Goal: Navigation & Orientation: Find specific page/section

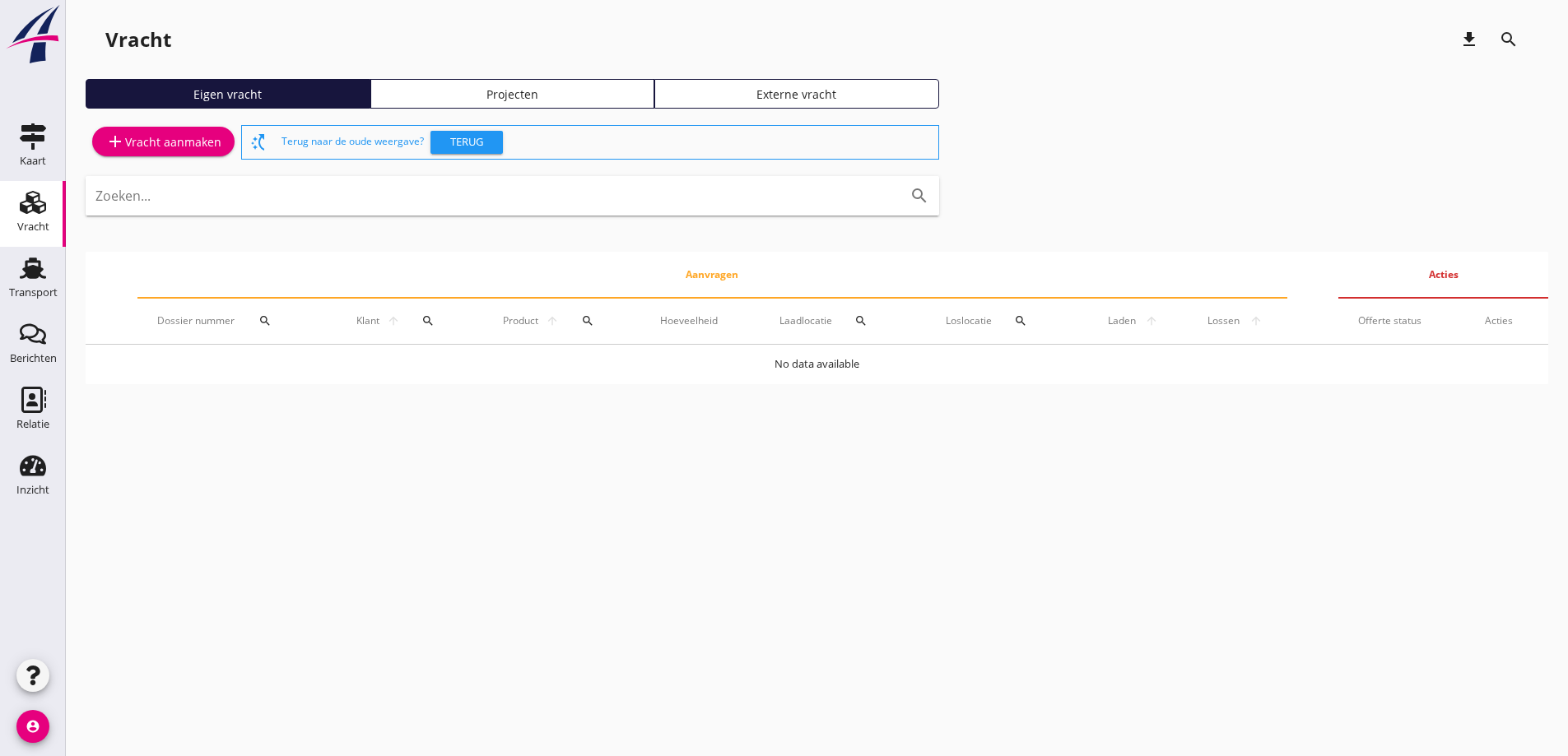
click at [31, 45] on img at bounding box center [32, 34] width 59 height 61
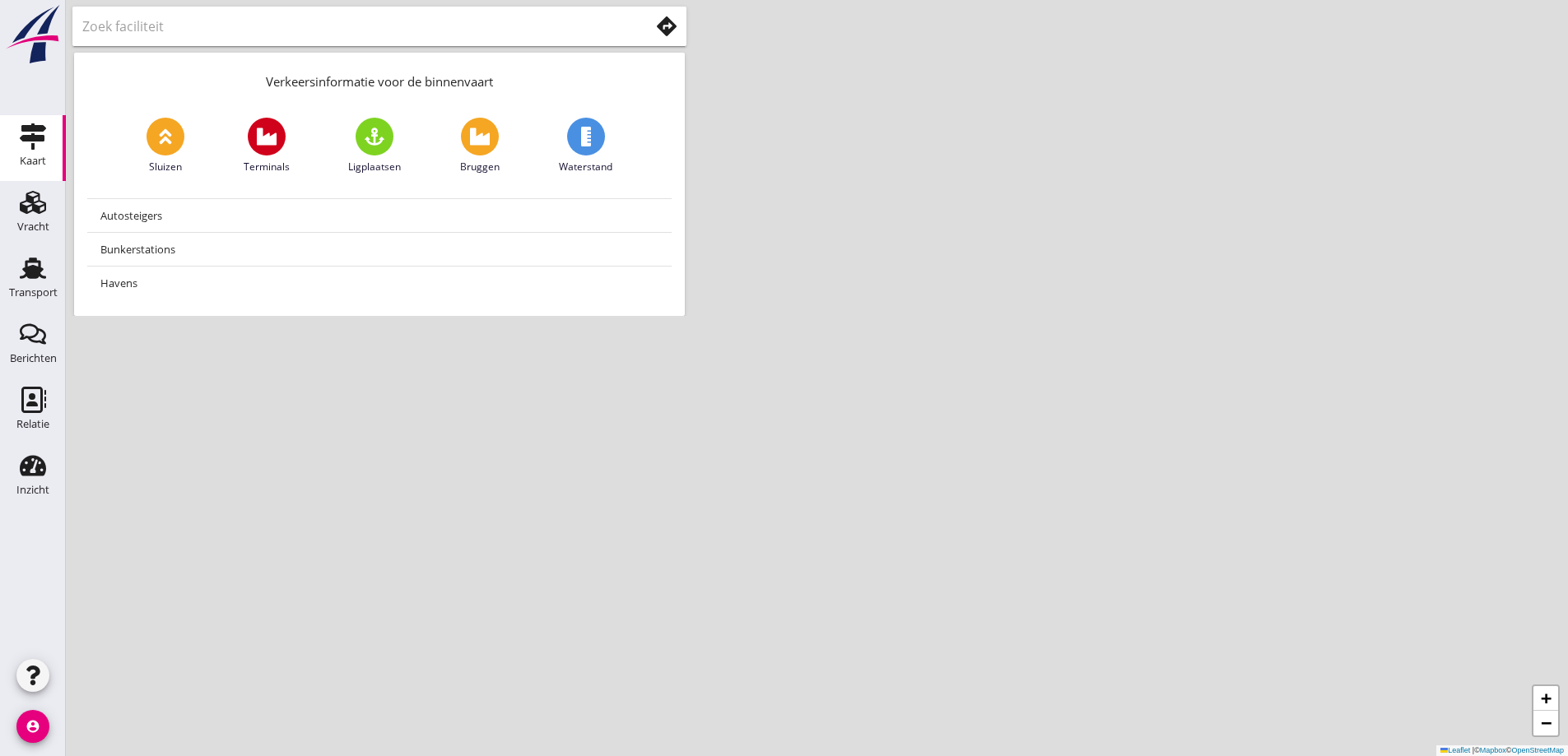
click at [31, 123] on link "Kaart Kaart" at bounding box center [33, 148] width 66 height 66
click at [195, 17] on input "text" at bounding box center [355, 26] width 544 height 26
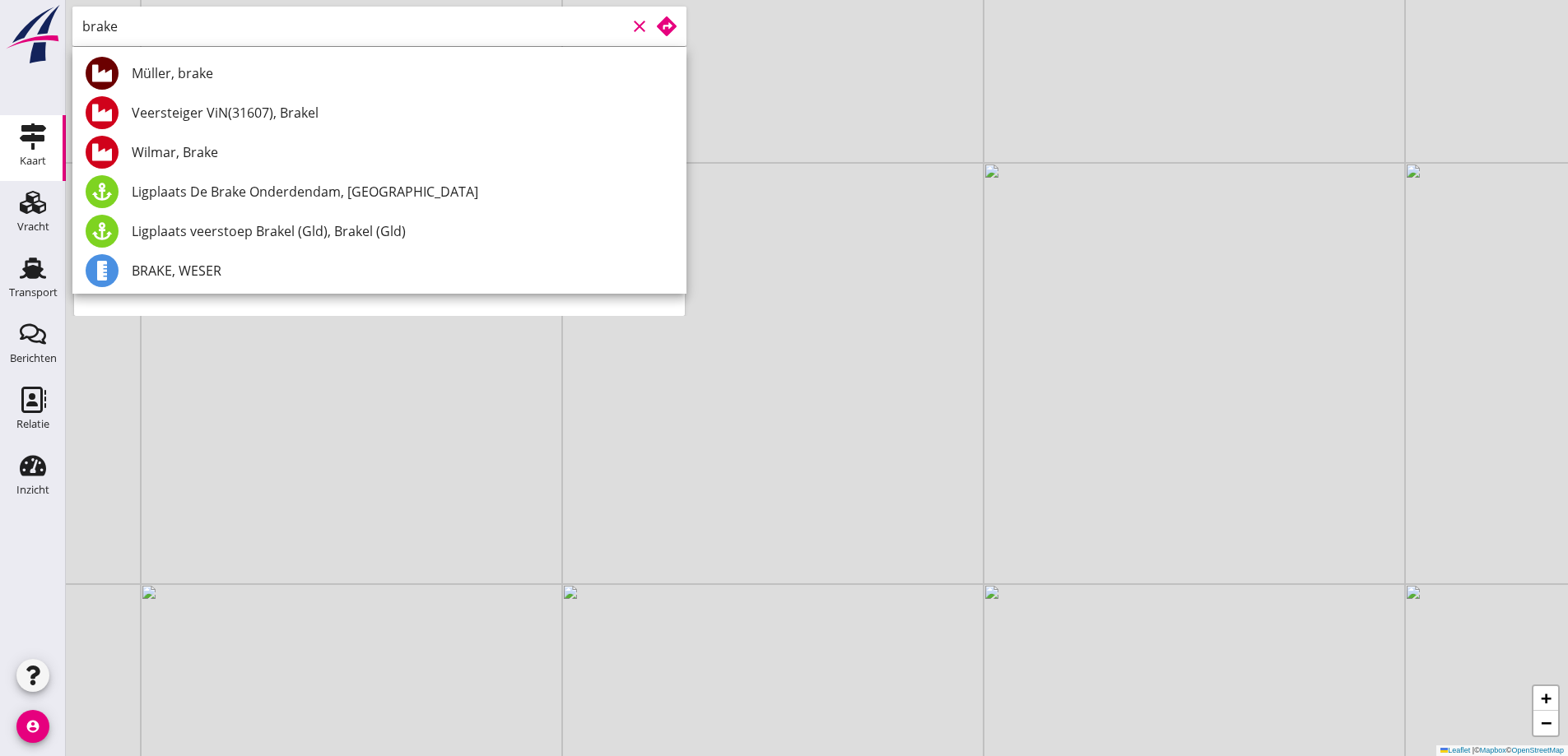
click at [417, 17] on input "brake" at bounding box center [355, 26] width 544 height 26
click at [514, 32] on input "brake" at bounding box center [355, 26] width 544 height 26
type input "brake"
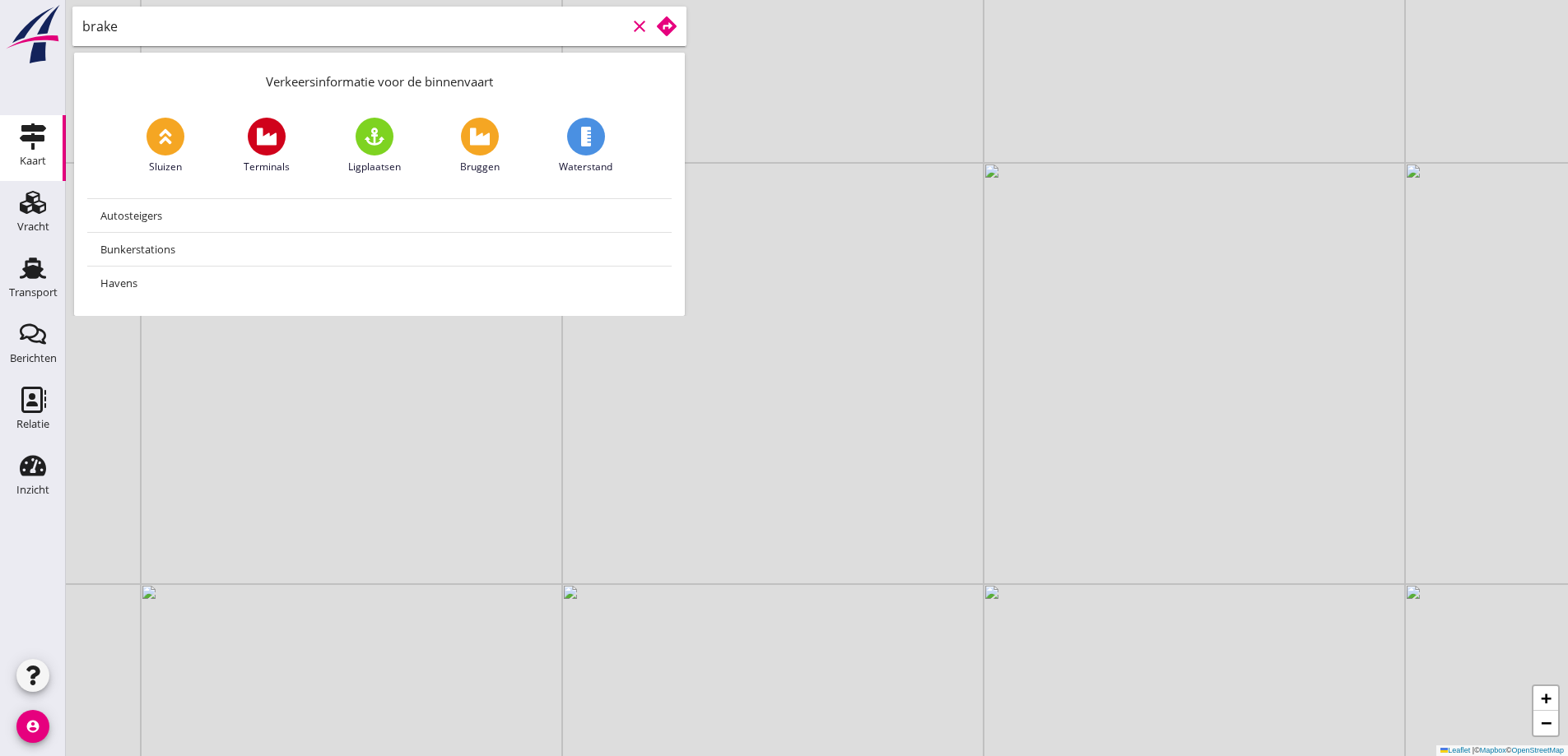
click at [750, 69] on div "+ − Leaflet | © Mapbox © OpenStreetMap" at bounding box center [817, 378] width 1502 height 756
click at [663, 31] on use at bounding box center [666, 27] width 20 height 20
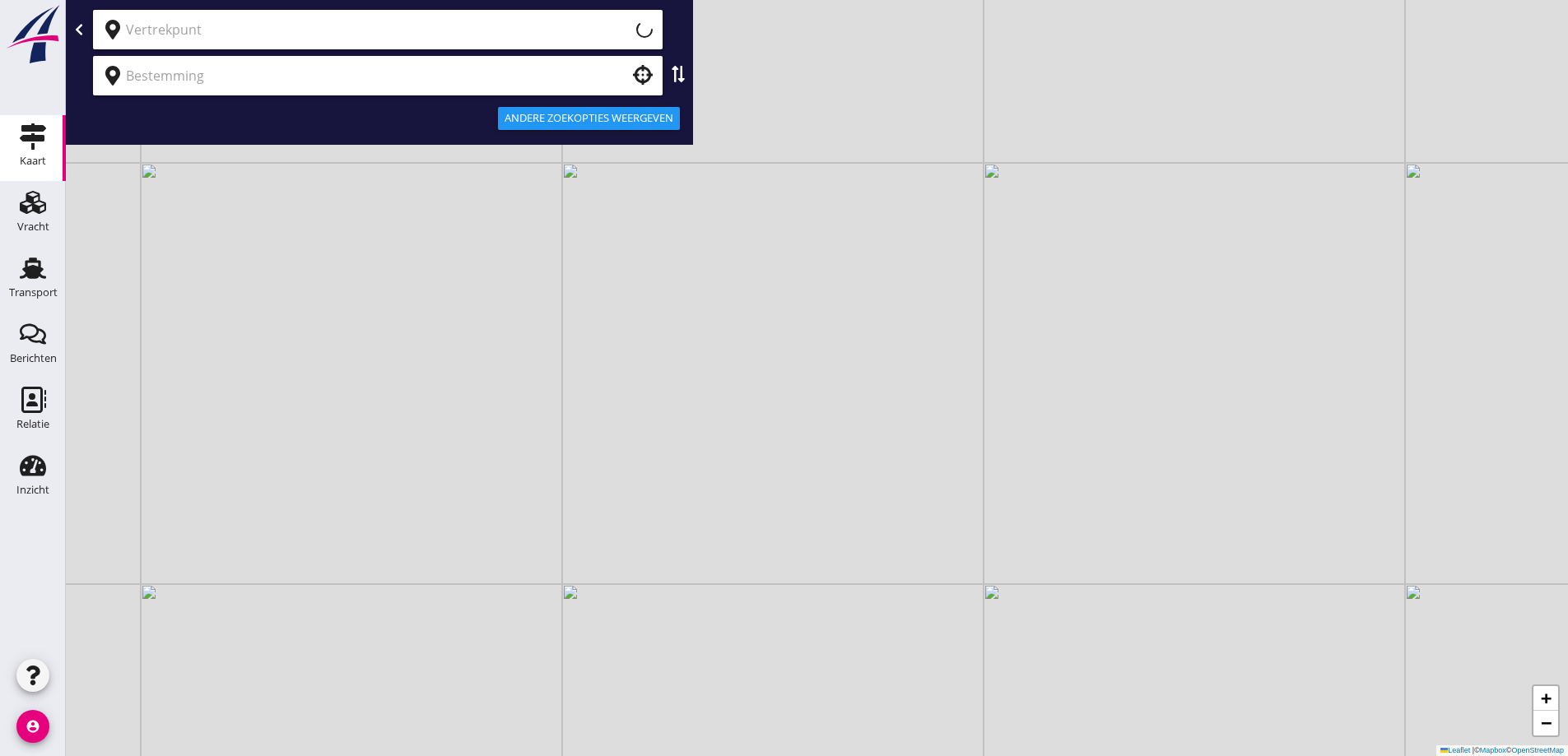
type input "Huidige locatie (apparaat)"
drag, startPoint x: 501, startPoint y: 43, endPoint x: 621, endPoint y: 37, distance: 120.1
click at [502, 43] on div "Huidige locatie (apparaat) clear" at bounding box center [378, 30] width 570 height 40
click at [645, 31] on icon "clear" at bounding box center [640, 30] width 20 height 20
click at [639, 30] on use at bounding box center [643, 29] width 20 height 20
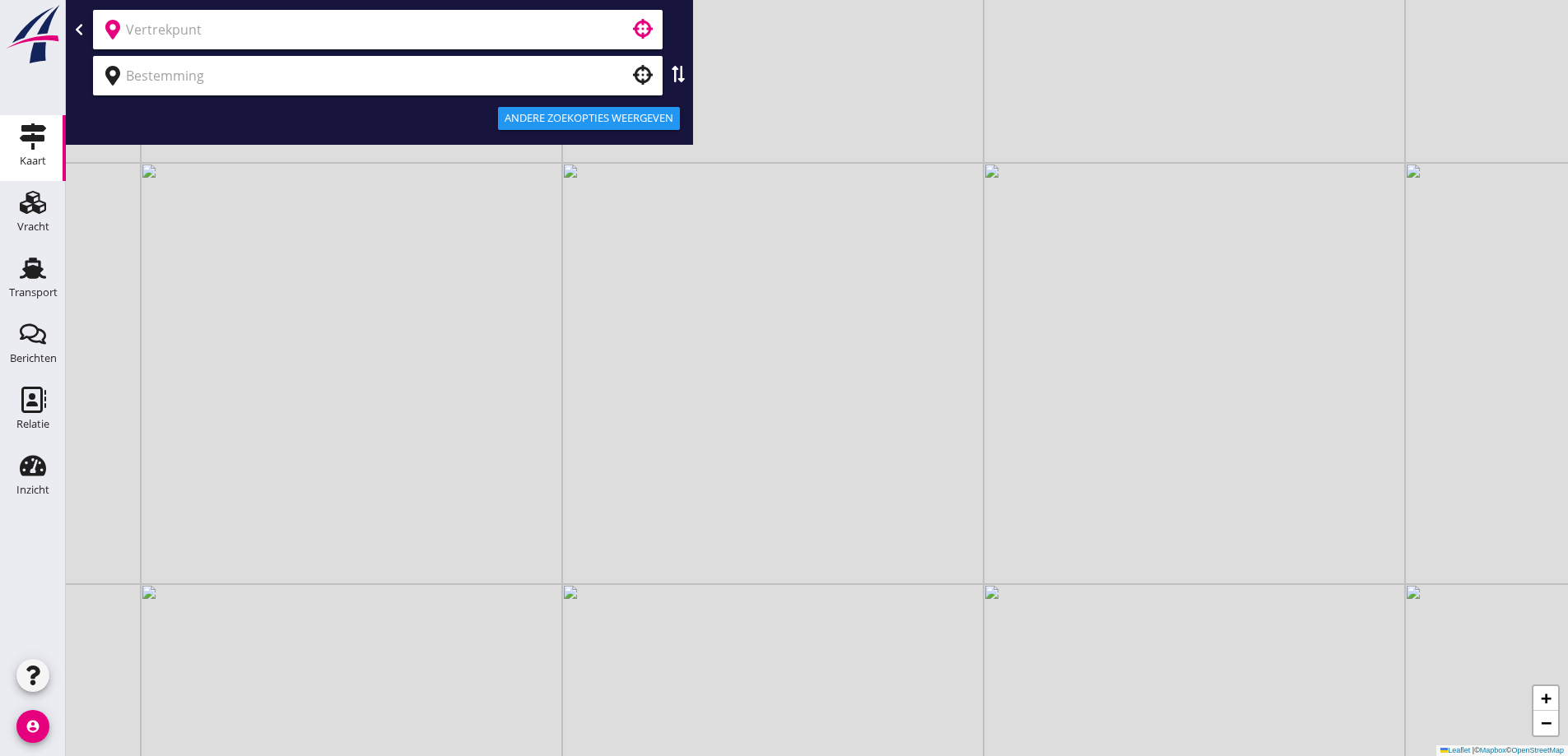
type input "Huidige locatie (apparaat)"
click at [471, 38] on input "Huidige locatie (apparaat)" at bounding box center [376, 30] width 500 height 26
click at [636, 27] on icon "clear" at bounding box center [640, 30] width 20 height 20
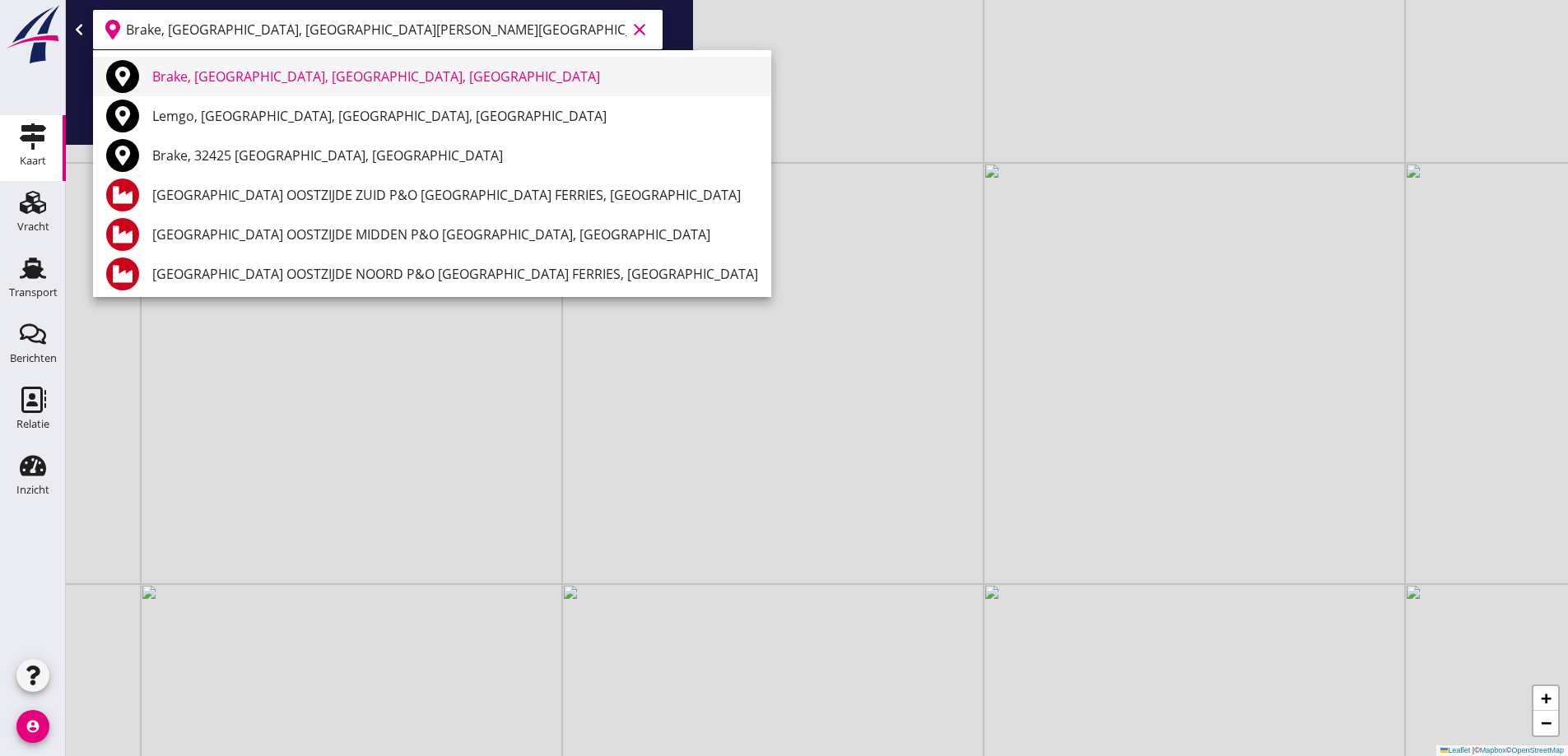
click at [352, 65] on div "Brake, [GEOGRAPHIC_DATA], [GEOGRAPHIC_DATA], [GEOGRAPHIC_DATA]" at bounding box center [455, 77] width 606 height 40
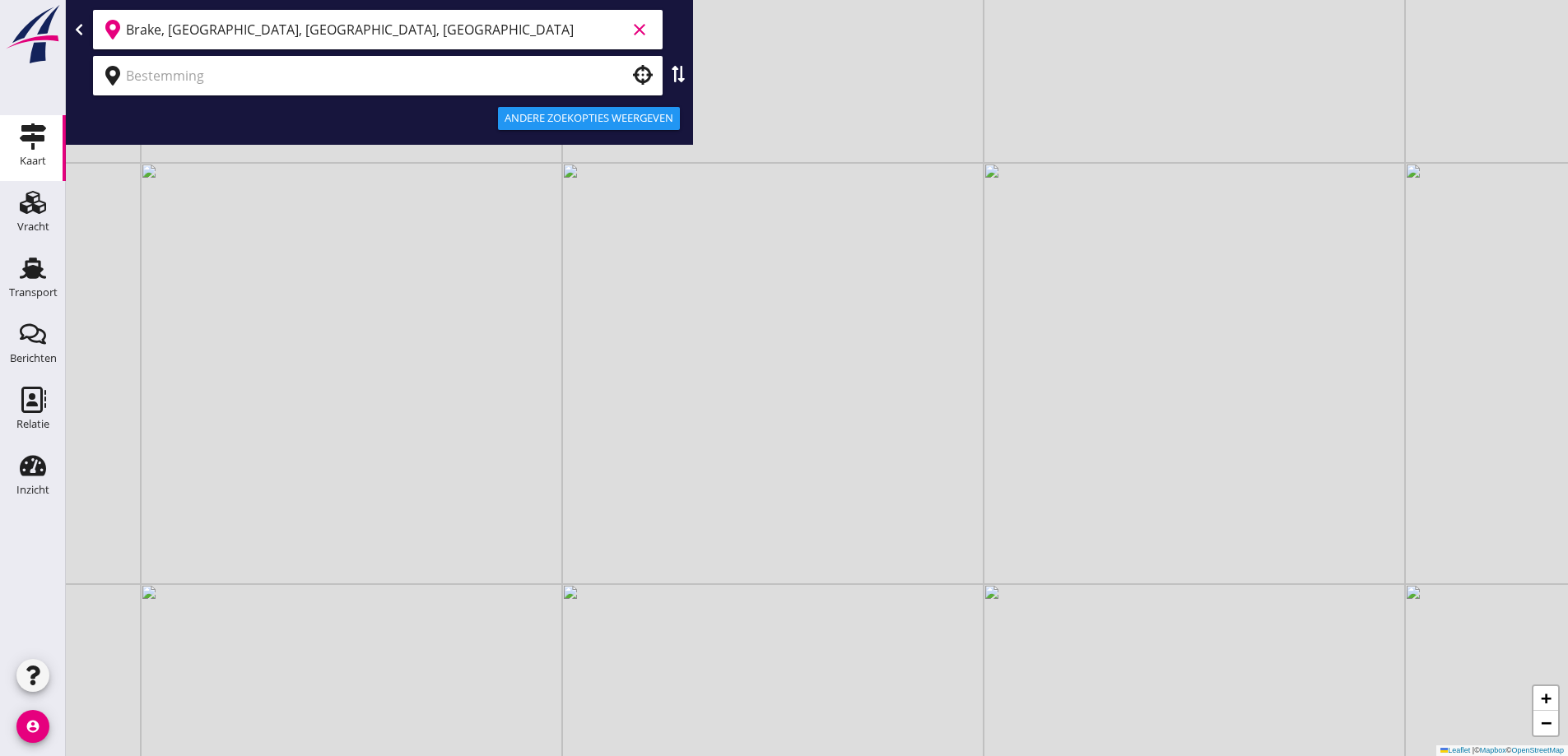
type input "Brake, [GEOGRAPHIC_DATA], [GEOGRAPHIC_DATA], [GEOGRAPHIC_DATA]"
click at [323, 80] on input "text" at bounding box center [366, 76] width 480 height 26
click at [525, 30] on input "text" at bounding box center [366, 30] width 480 height 26
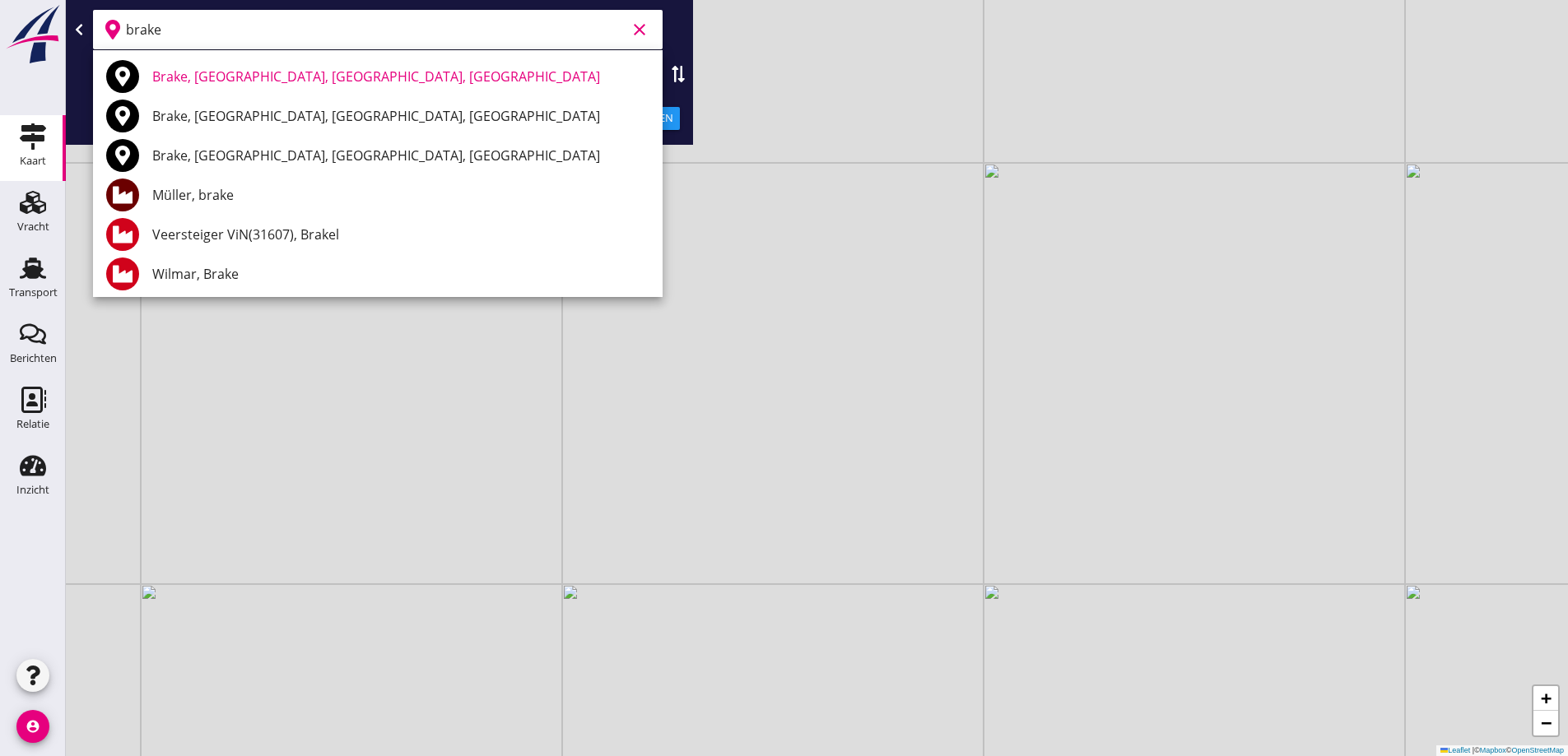
click at [252, 194] on div "Müller, brake" at bounding box center [400, 195] width 497 height 20
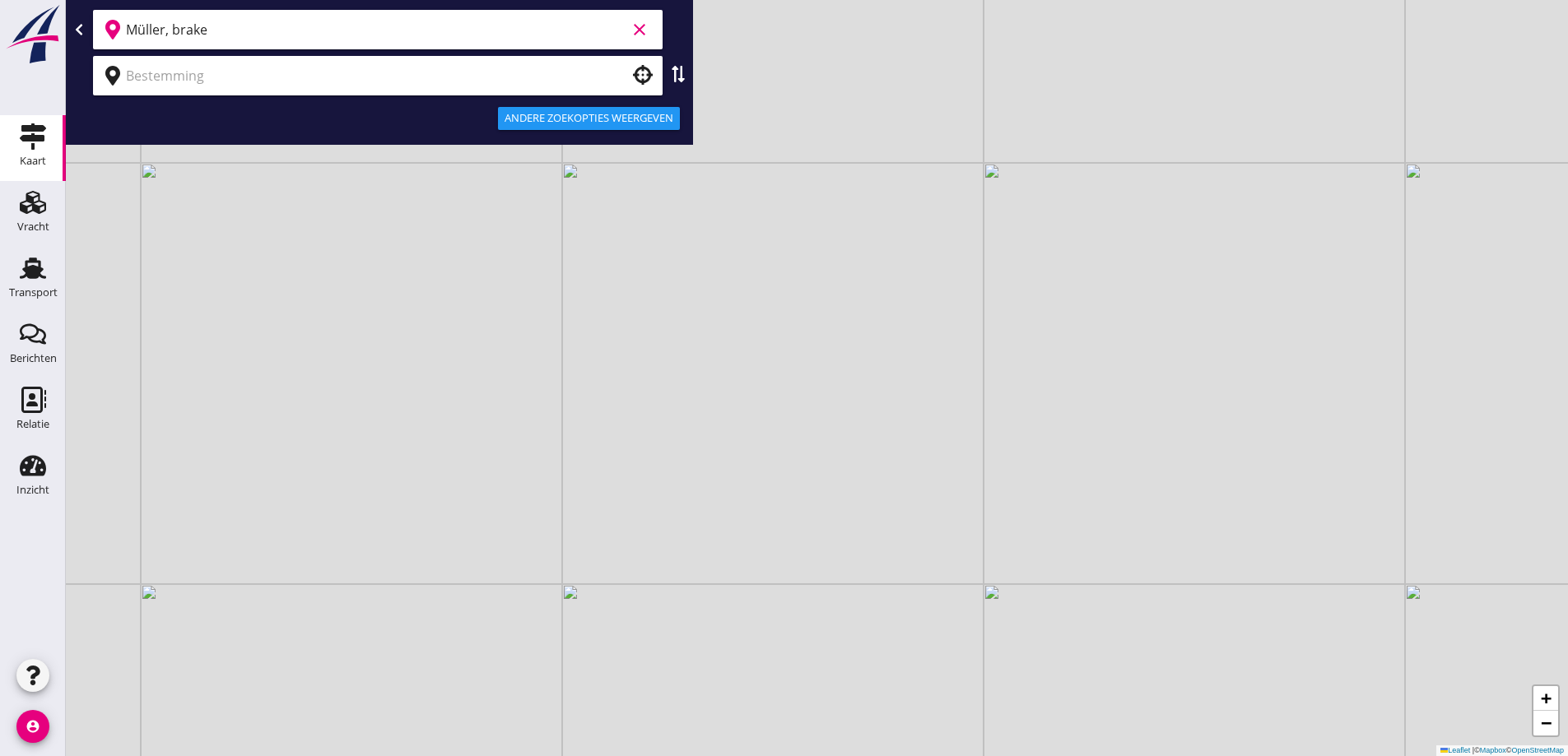
type input "Müller, brake"
click at [249, 58] on div at bounding box center [378, 76] width 570 height 40
click at [316, 76] on input "text" at bounding box center [366, 76] width 480 height 26
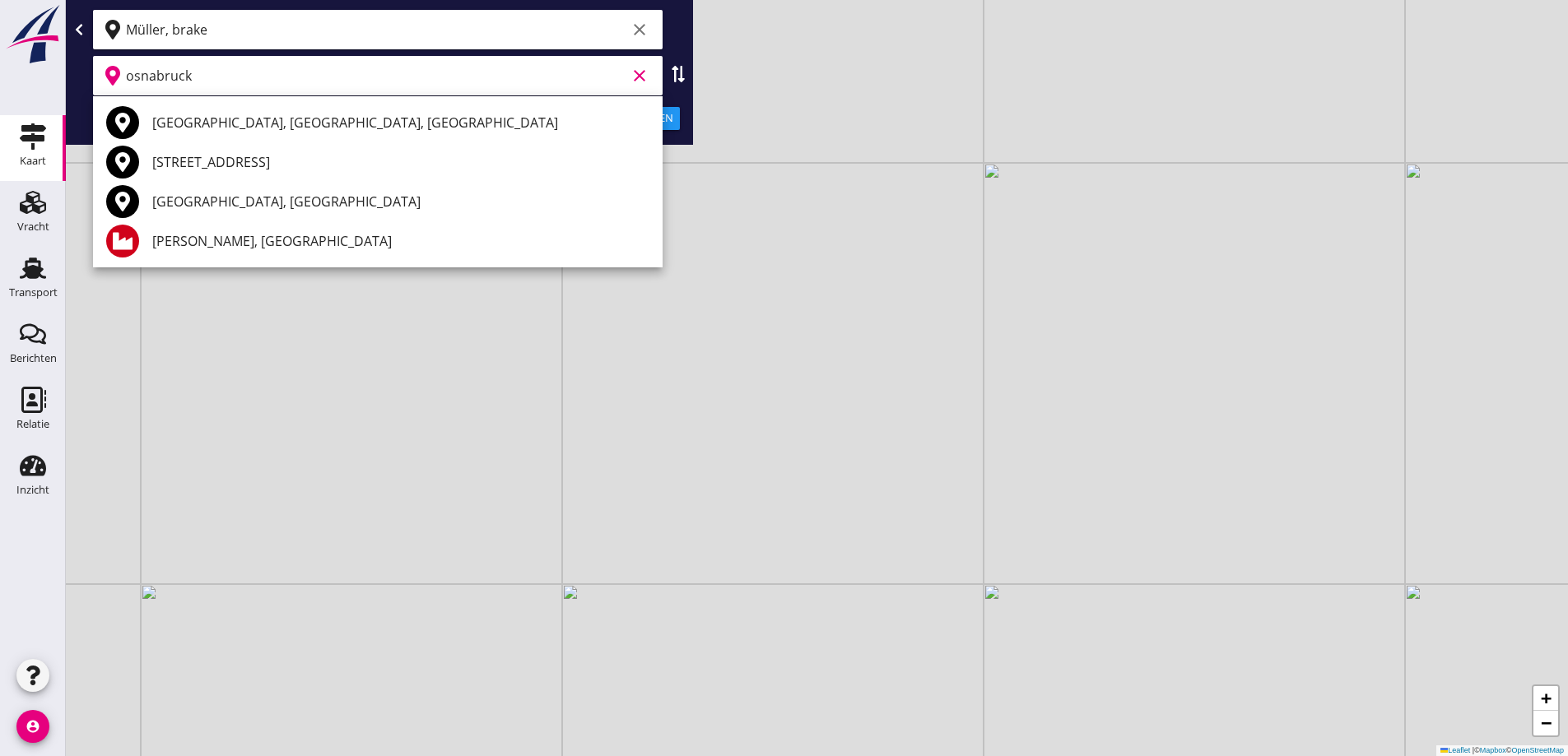
click at [268, 130] on div "[GEOGRAPHIC_DATA], [GEOGRAPHIC_DATA], [GEOGRAPHIC_DATA]" at bounding box center [400, 123] width 497 height 20
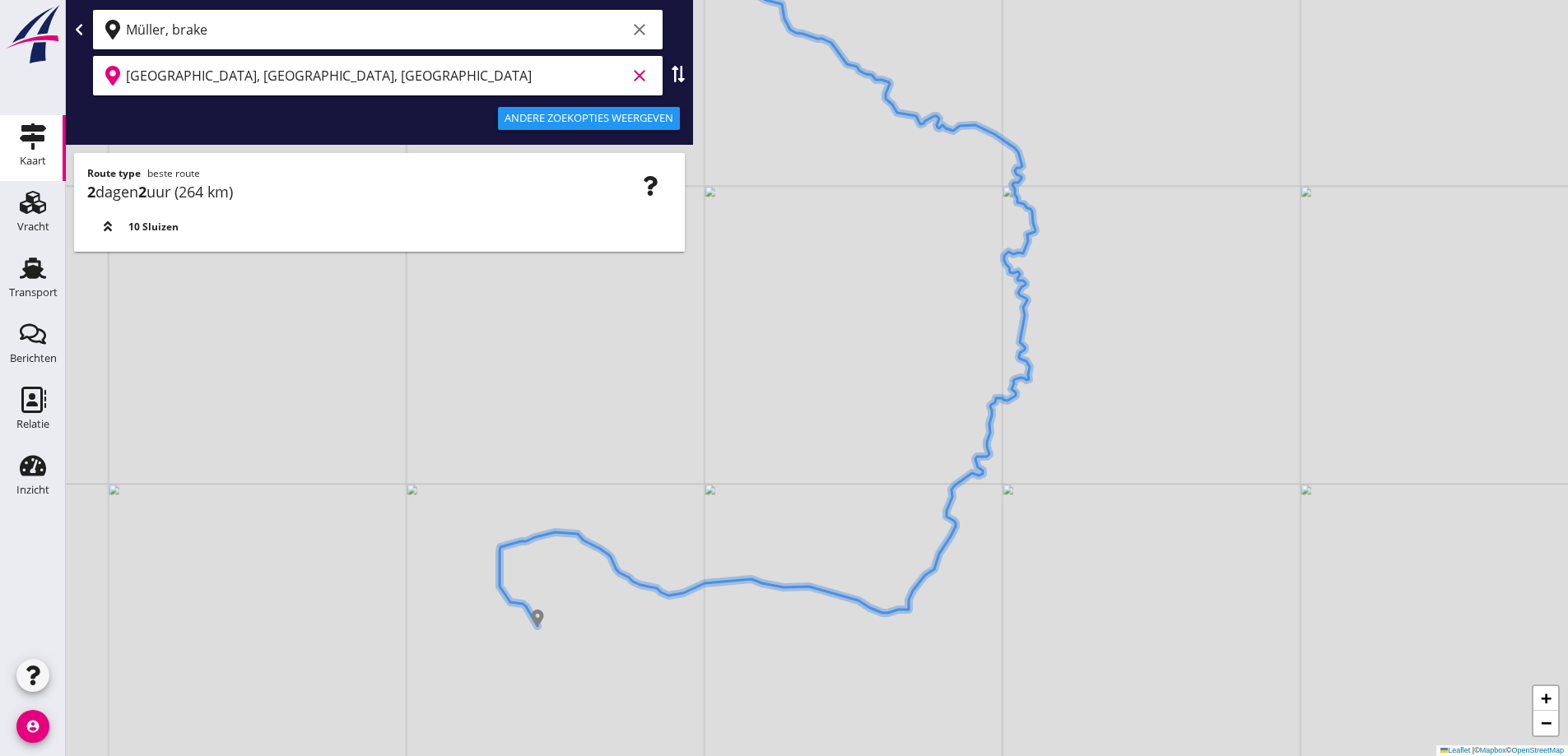
type input "[GEOGRAPHIC_DATA], [GEOGRAPHIC_DATA], [GEOGRAPHIC_DATA]"
drag, startPoint x: 754, startPoint y: 521, endPoint x: 776, endPoint y: 487, distance: 40.5
click at [783, 494] on div "+ − Leaflet | © Mapbox © OpenStreetMap" at bounding box center [817, 378] width 1502 height 756
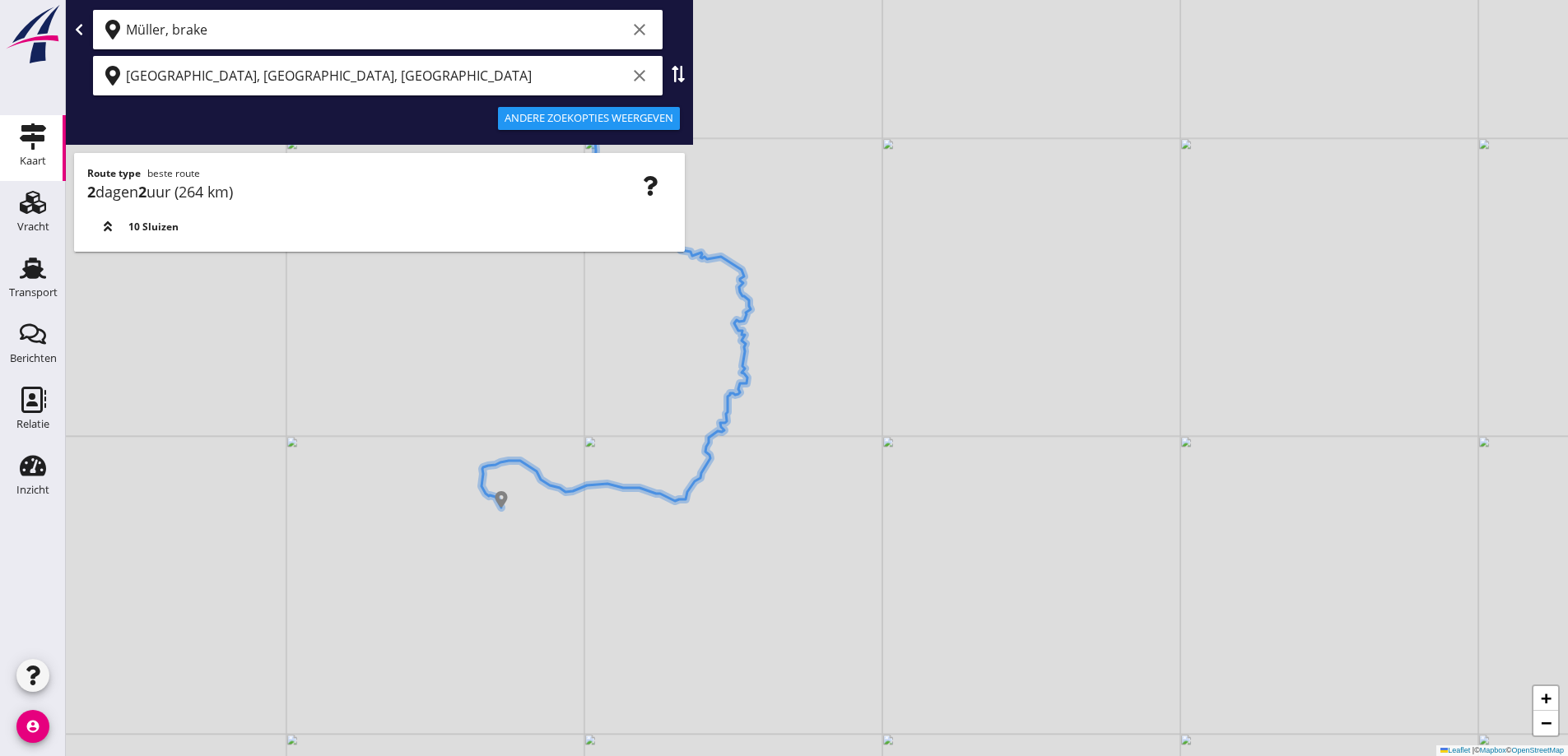
drag, startPoint x: 564, startPoint y: 619, endPoint x: 512, endPoint y: 600, distance: 55.4
click at [512, 600] on div "+ − Leaflet | © Mapbox © OpenStreetMap" at bounding box center [817, 378] width 1502 height 756
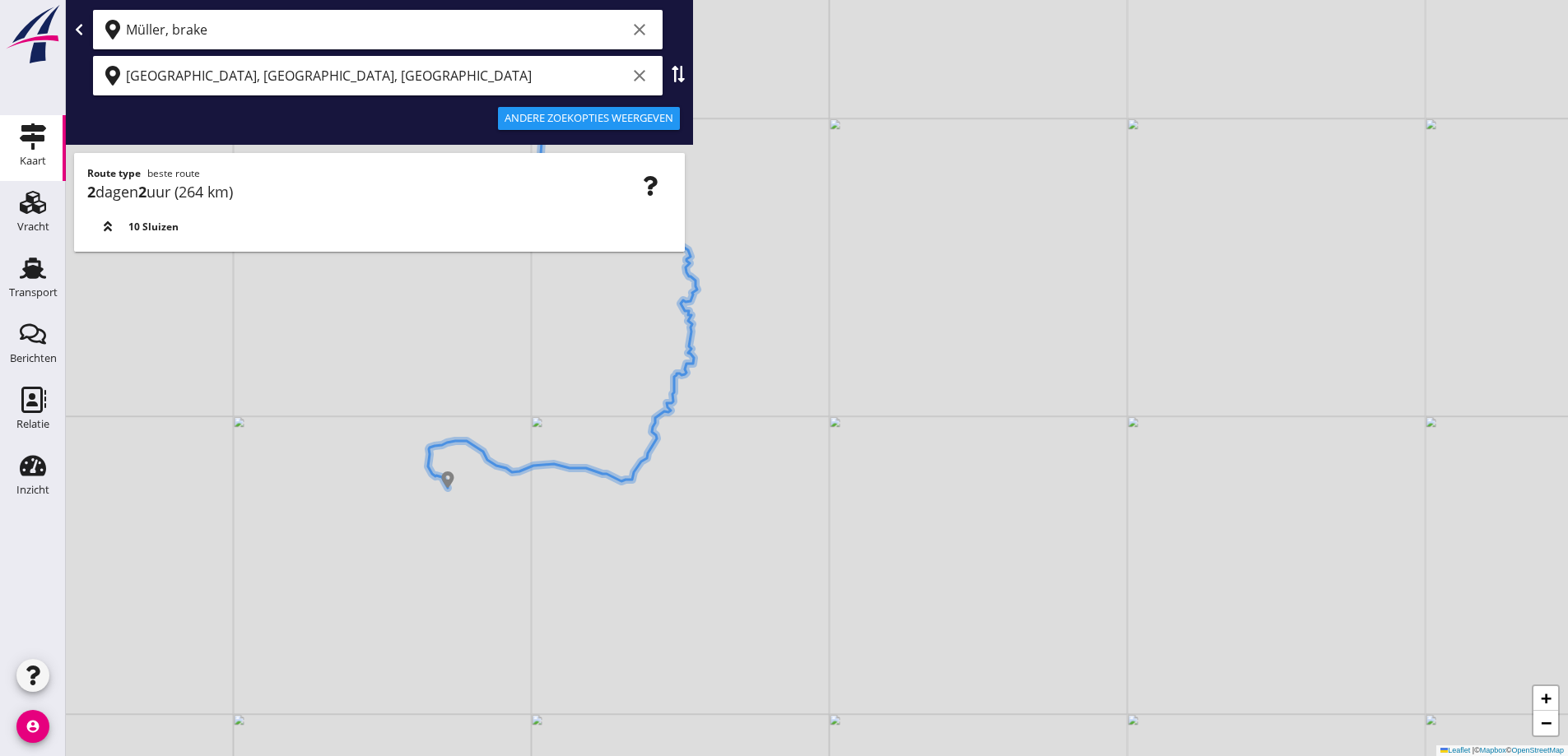
drag, startPoint x: 1166, startPoint y: 653, endPoint x: 902, endPoint y: 594, distance: 270.5
click at [964, 615] on div "+ − Leaflet | © Mapbox © OpenStreetMap" at bounding box center [817, 378] width 1502 height 756
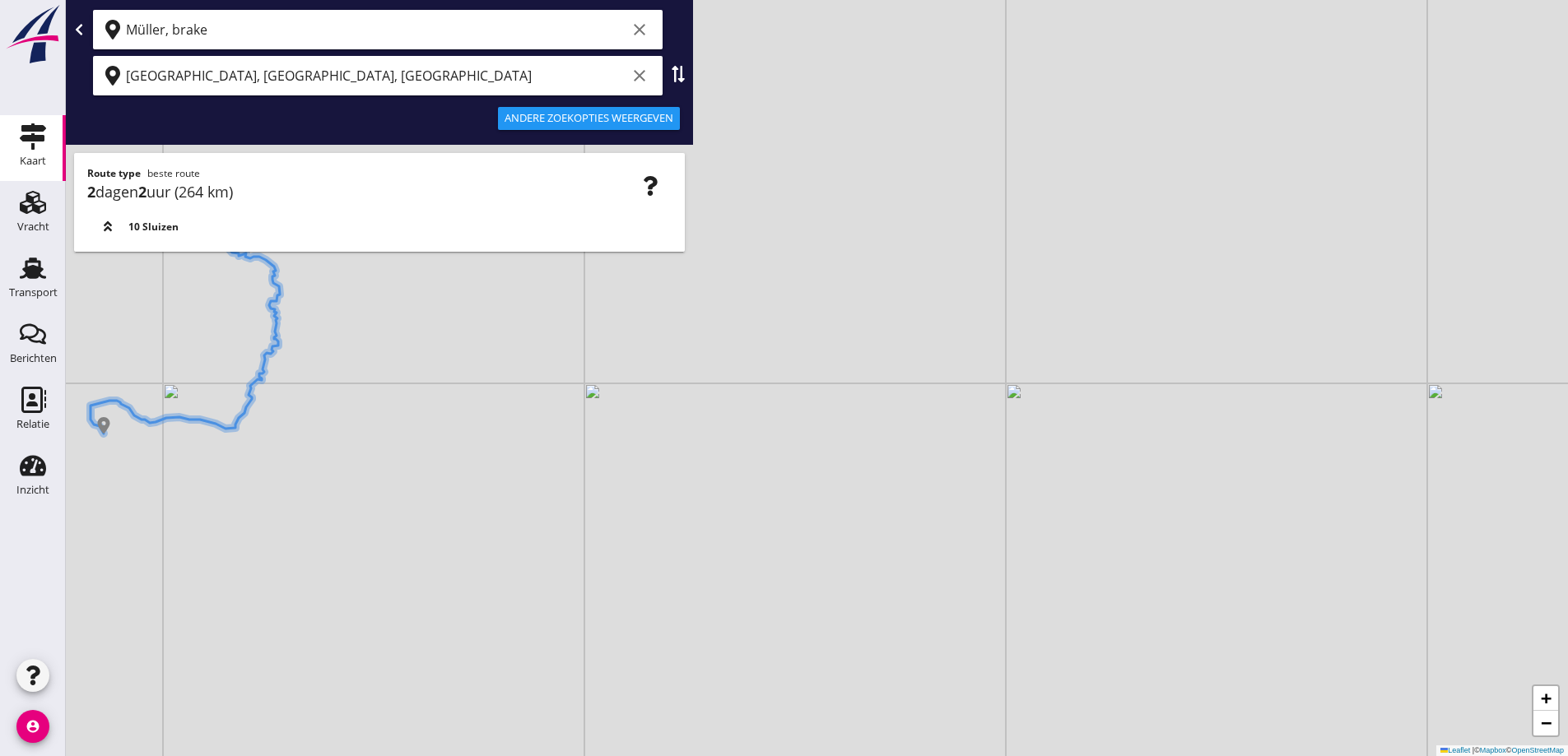
click at [831, 483] on div "+ − Leaflet | © Mapbox © OpenStreetMap" at bounding box center [817, 378] width 1502 height 756
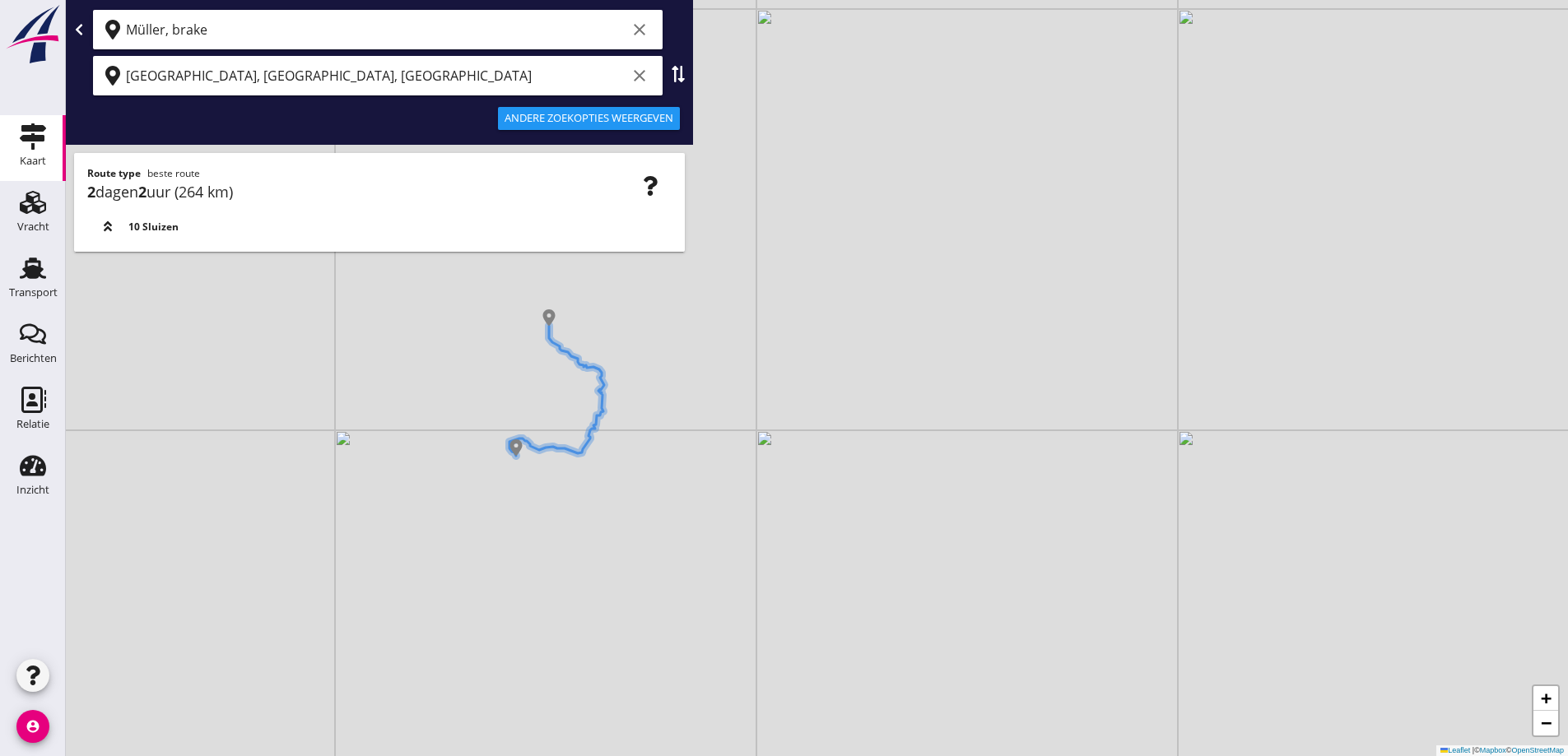
drag, startPoint x: 644, startPoint y: 74, endPoint x: 640, endPoint y: 44, distance: 30.3
click at [644, 73] on icon "clear" at bounding box center [640, 76] width 20 height 20
click at [640, 42] on div "Müller, brake clear" at bounding box center [389, 30] width 527 height 26
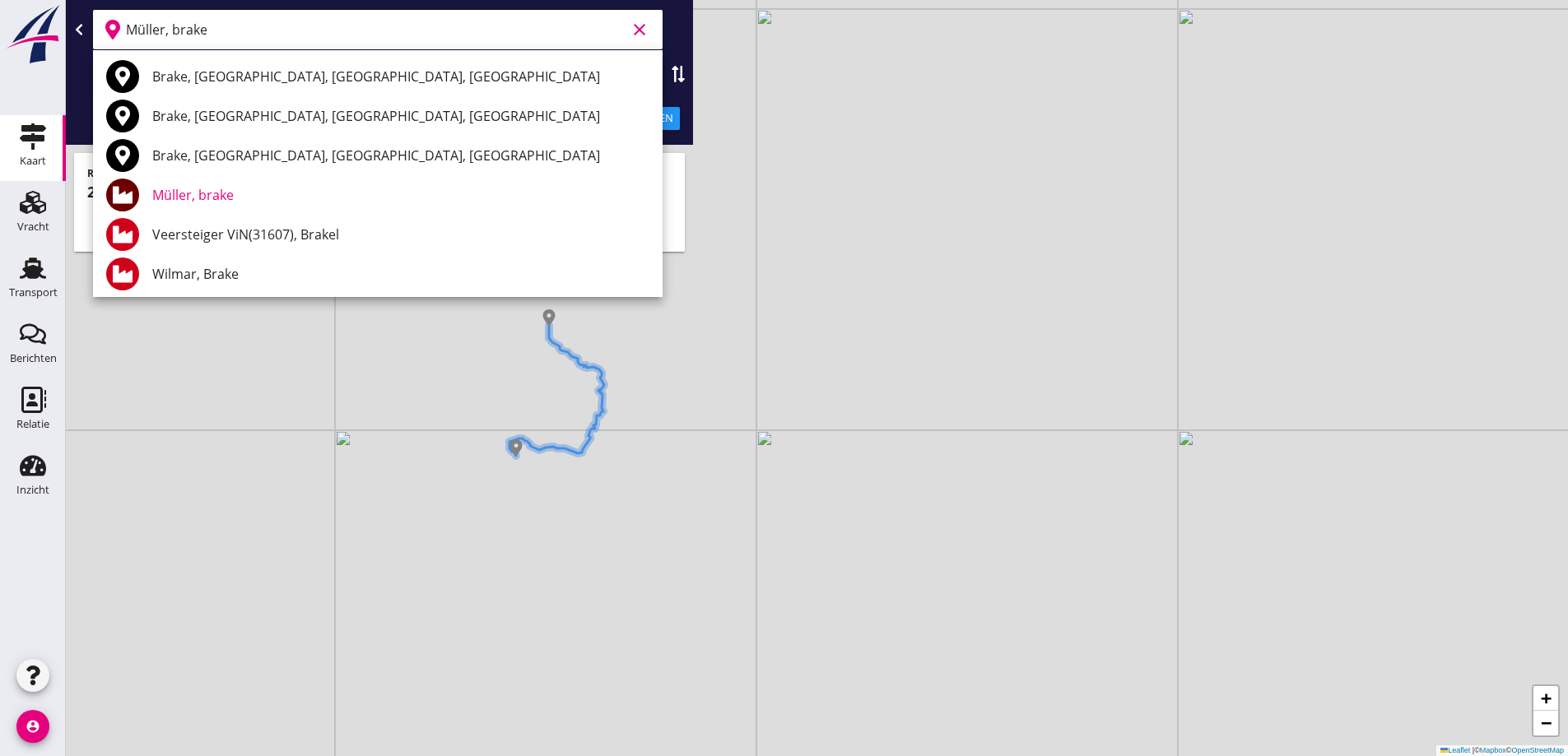
click at [633, 23] on icon "clear" at bounding box center [640, 30] width 20 height 20
click at [530, 450] on div "+ − Leaflet | © Mapbox © OpenStreetMap" at bounding box center [817, 378] width 1502 height 756
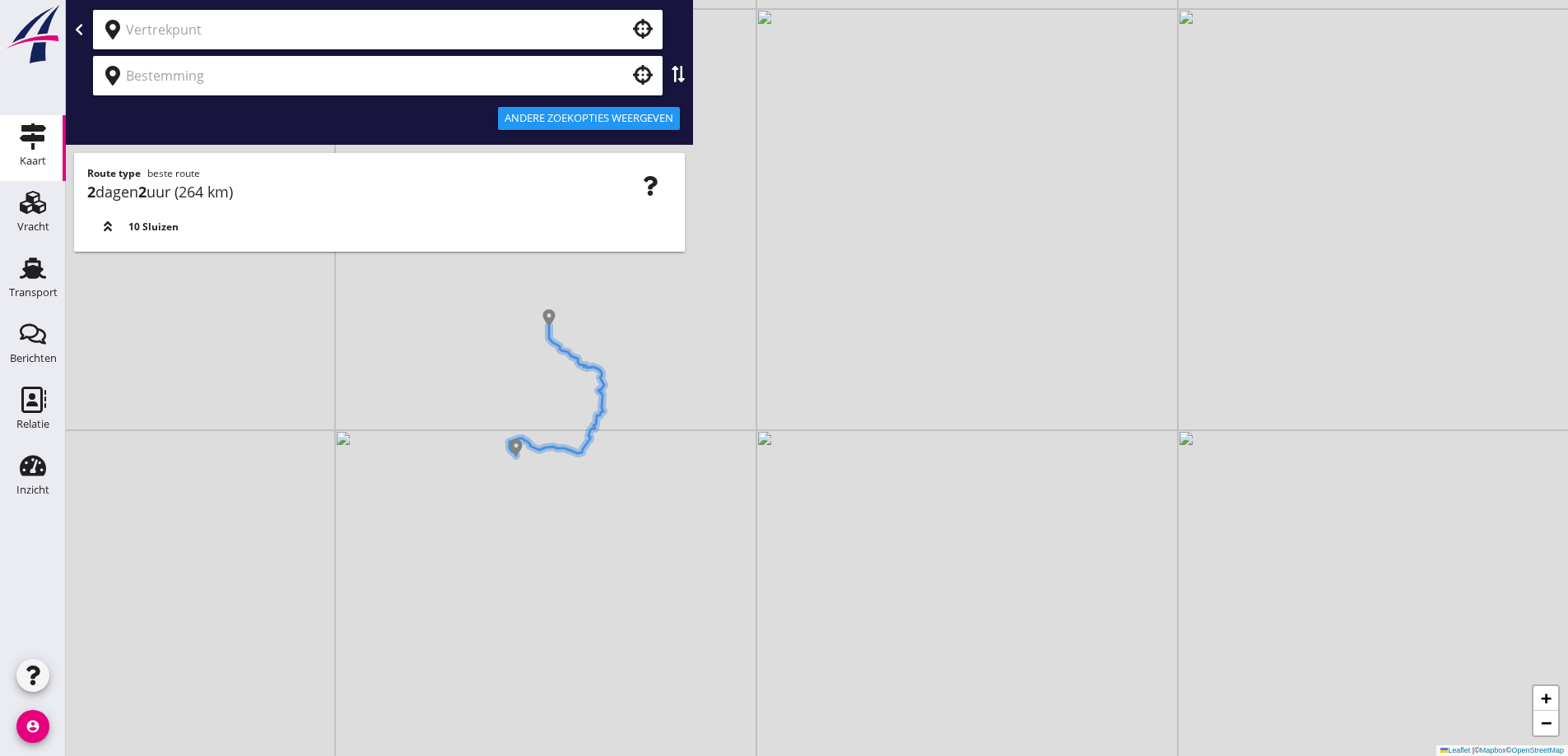
drag, startPoint x: 927, startPoint y: 308, endPoint x: 701, endPoint y: 267, distance: 229.7
click at [925, 308] on div "+ − Leaflet | © Mapbox © OpenStreetMap" at bounding box center [817, 378] width 1502 height 756
click at [588, 68] on input "text" at bounding box center [366, 76] width 480 height 26
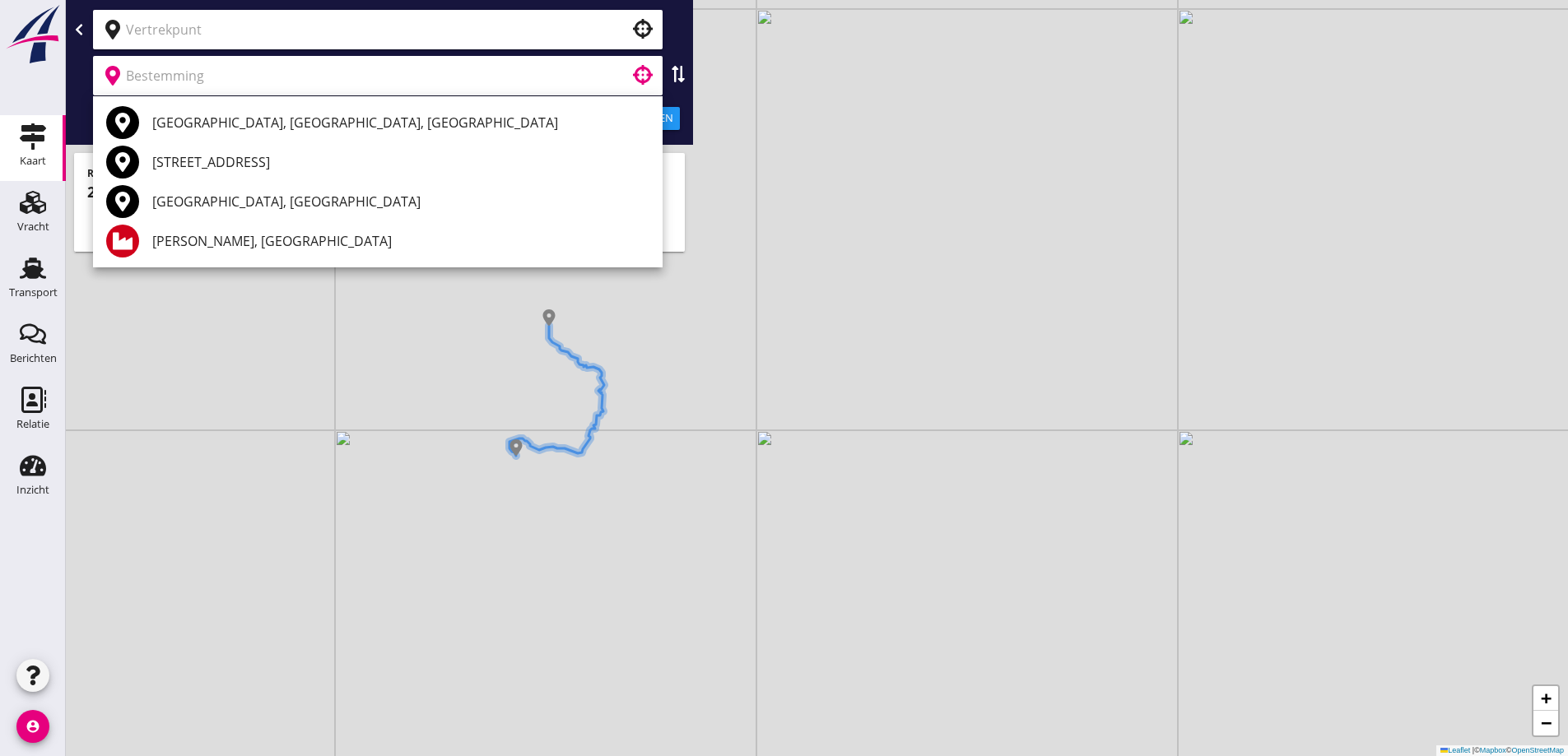
click at [459, 42] on input "text" at bounding box center [366, 30] width 480 height 26
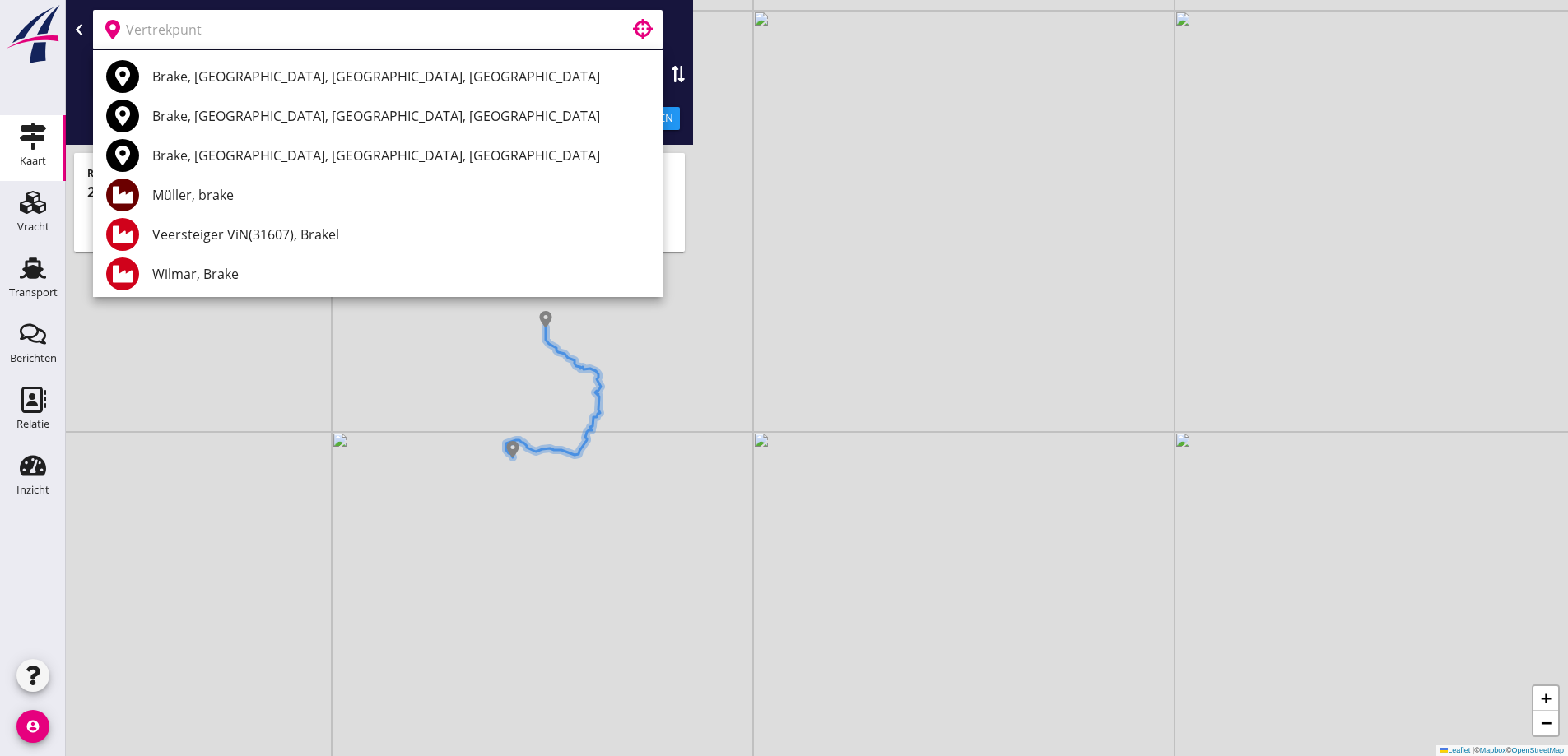
click at [1021, 304] on div "+ − Leaflet | © Mapbox © OpenStreetMap" at bounding box center [817, 378] width 1502 height 756
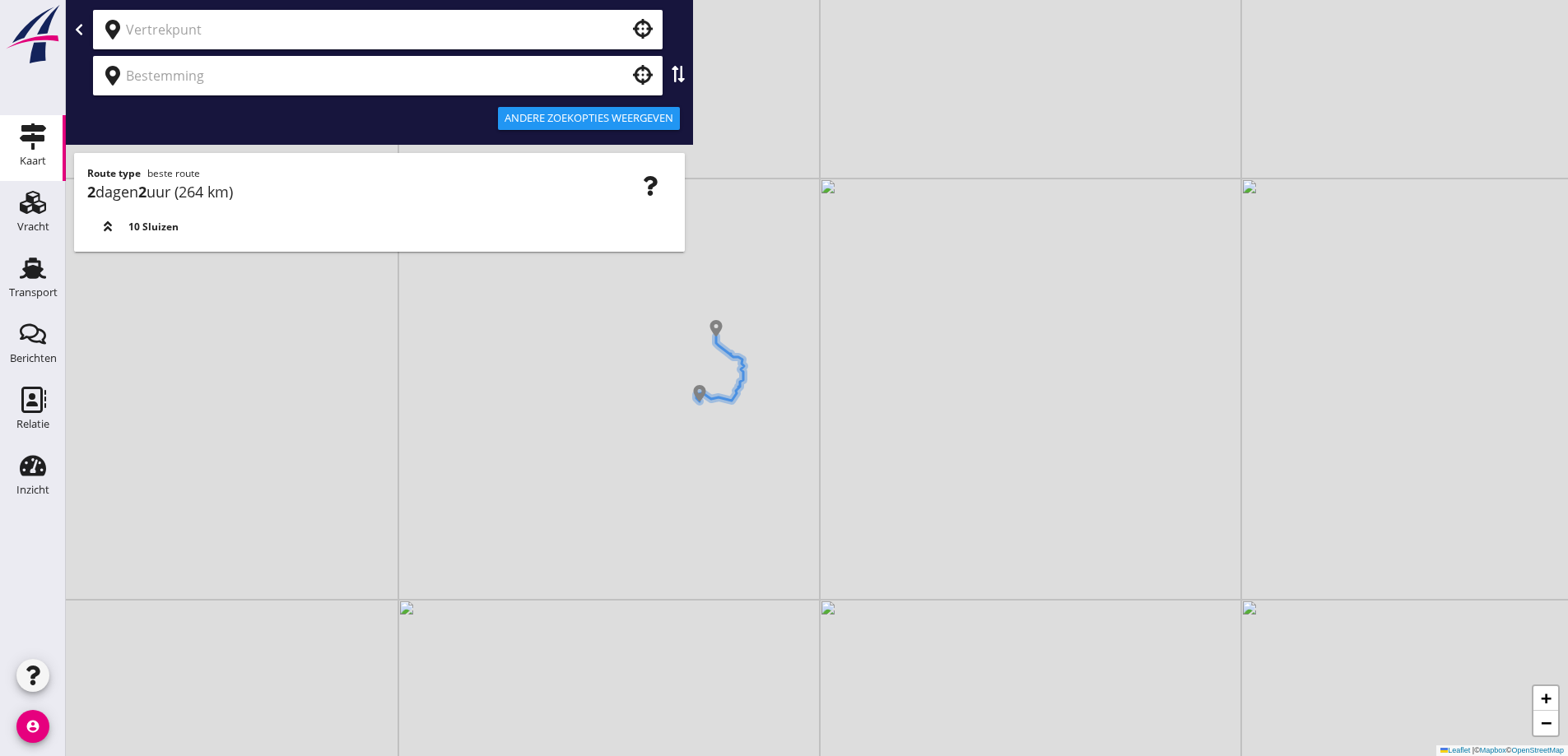
drag, startPoint x: 843, startPoint y: 508, endPoint x: 641, endPoint y: 460, distance: 207.6
click at [778, 488] on div "+ − Leaflet | © Mapbox © OpenStreetMap" at bounding box center [817, 378] width 1502 height 756
click at [651, 459] on div "+ − Leaflet | © Mapbox © OpenStreetMap" at bounding box center [817, 378] width 1502 height 756
drag, startPoint x: 627, startPoint y: 396, endPoint x: 612, endPoint y: 375, distance: 25.8
click at [612, 375] on div "+ − Leaflet | © Mapbox © OpenStreetMap" at bounding box center [817, 378] width 1502 height 756
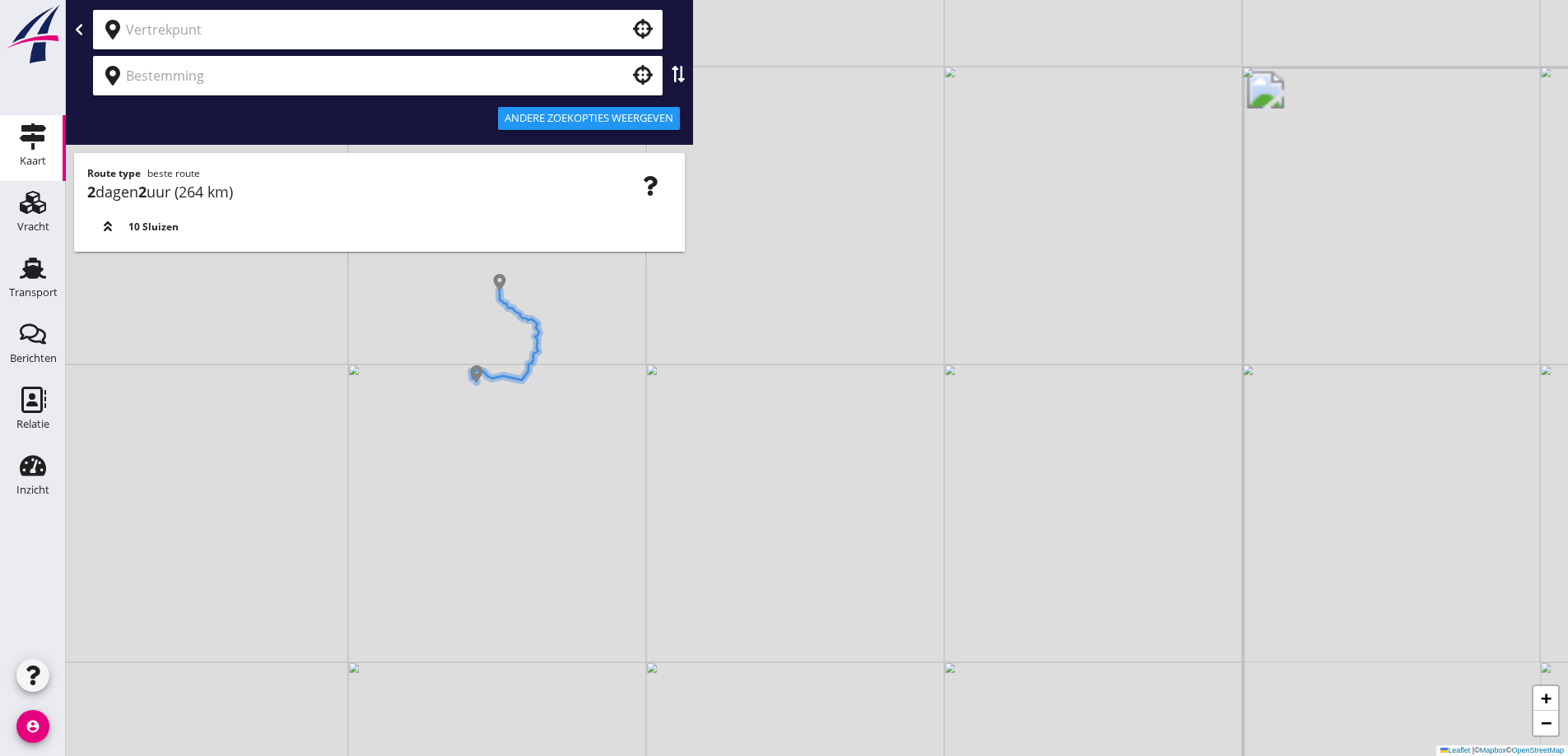
drag, startPoint x: 646, startPoint y: 400, endPoint x: 628, endPoint y: 451, distance: 54.1
click at [628, 451] on div "+ − Leaflet | © Mapbox © OpenStreetMap" at bounding box center [817, 378] width 1502 height 756
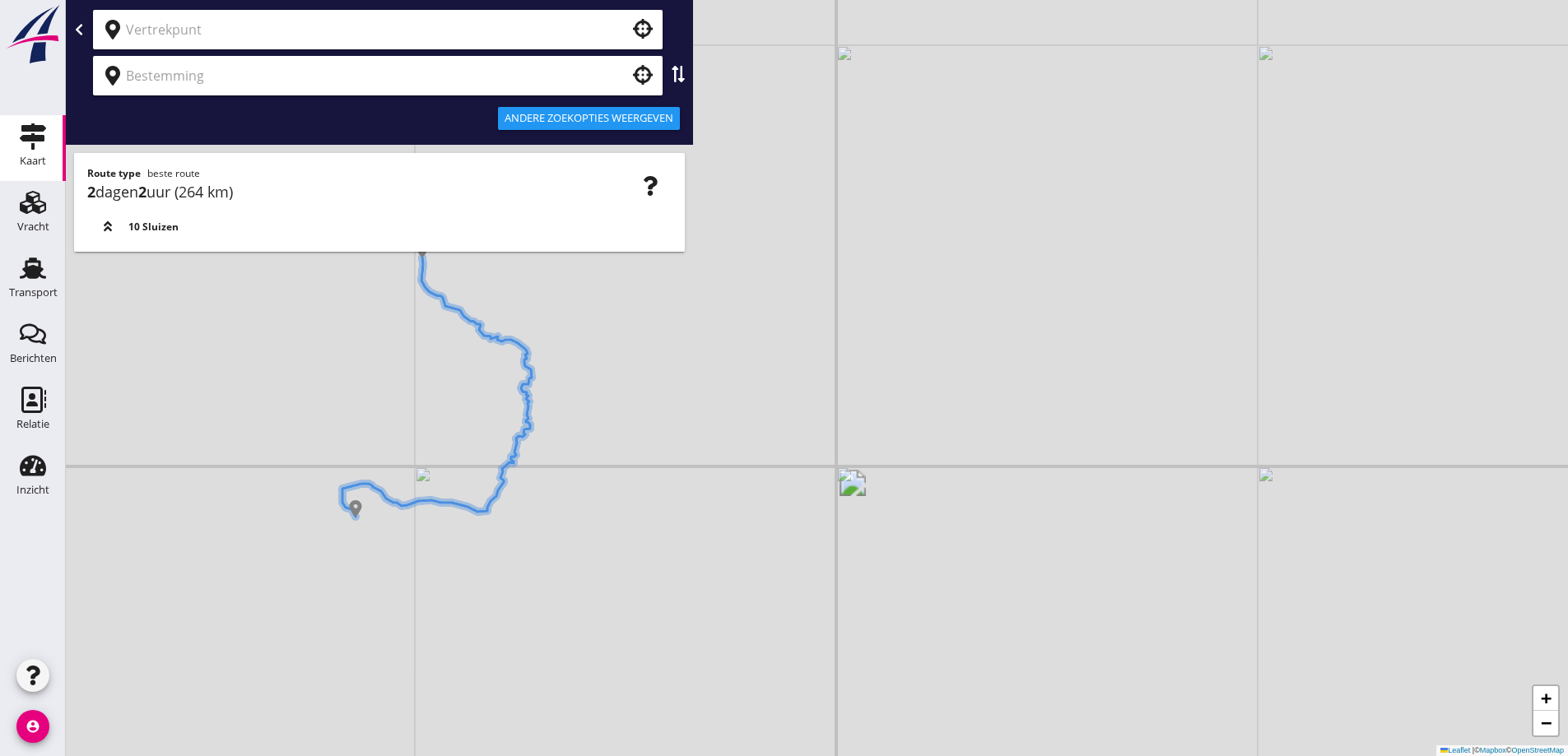
drag, startPoint x: 437, startPoint y: 364, endPoint x: 478, endPoint y: 419, distance: 68.6
click at [478, 419] on div "+ − Leaflet | © Mapbox © OpenStreetMap" at bounding box center [817, 378] width 1502 height 756
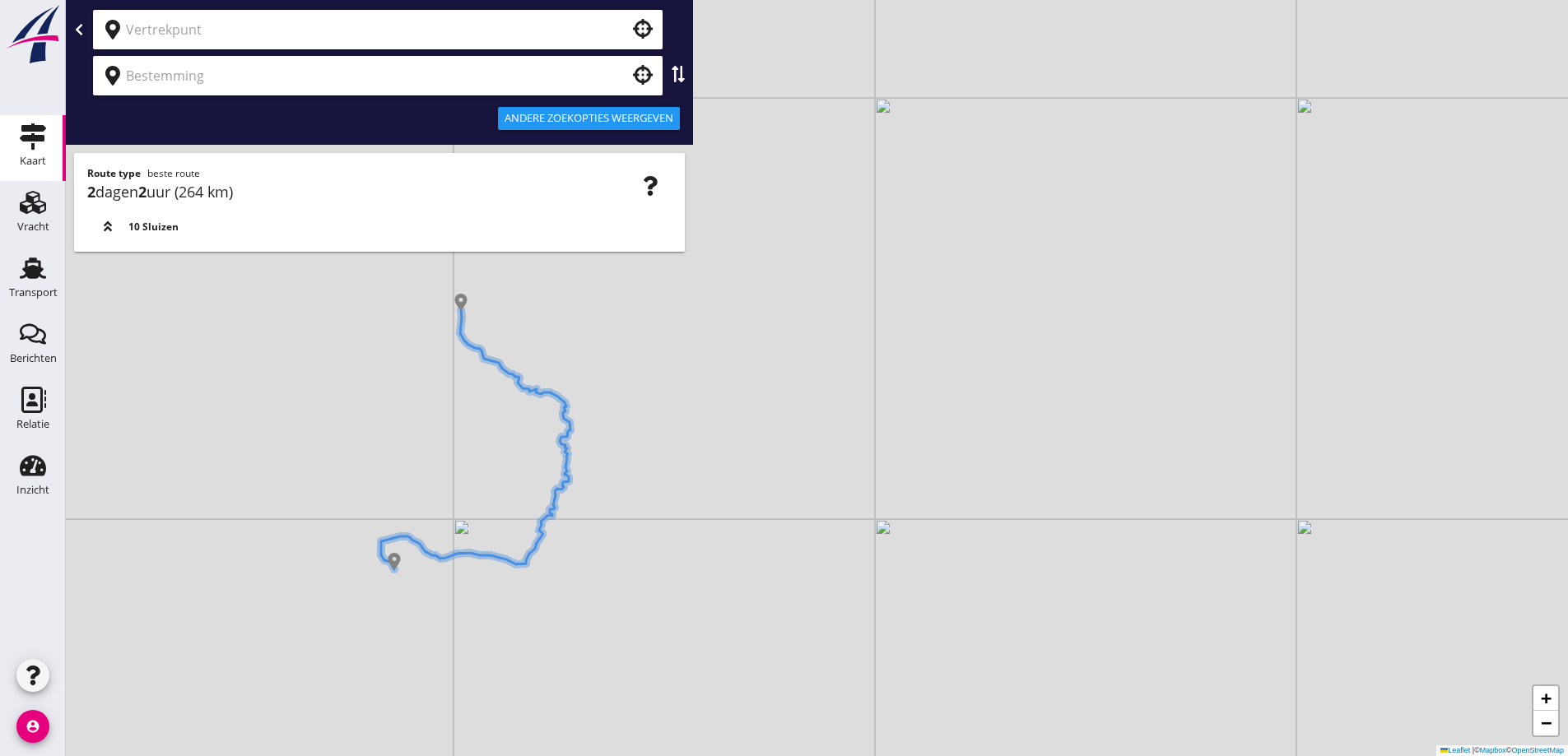
drag, startPoint x: 428, startPoint y: 405, endPoint x: 564, endPoint y: 417, distance: 136.5
click at [564, 417] on div "+ − Leaflet | © Mapbox © OpenStreetMap" at bounding box center [817, 378] width 1502 height 756
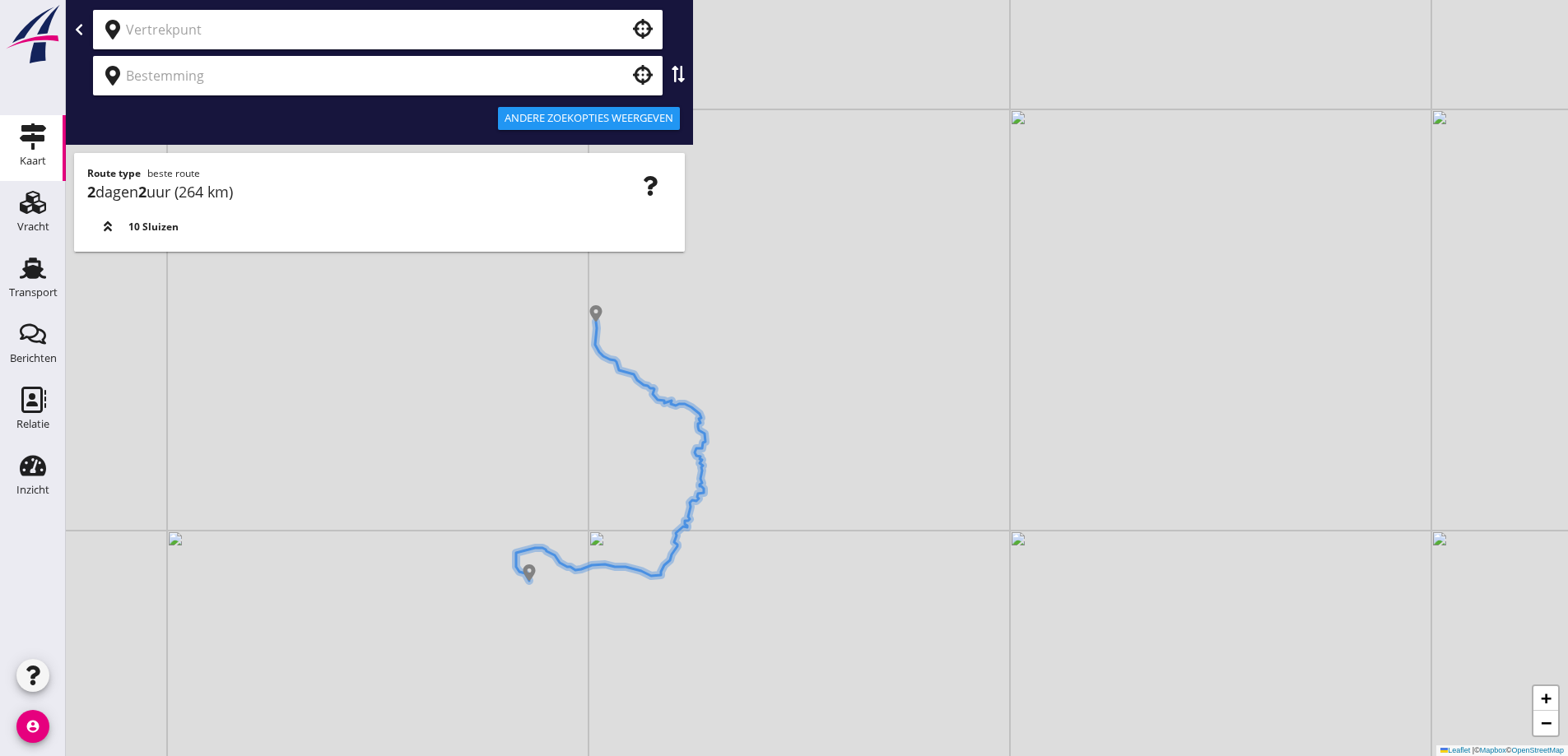
click at [74, 28] on icon at bounding box center [79, 29] width 13 height 13
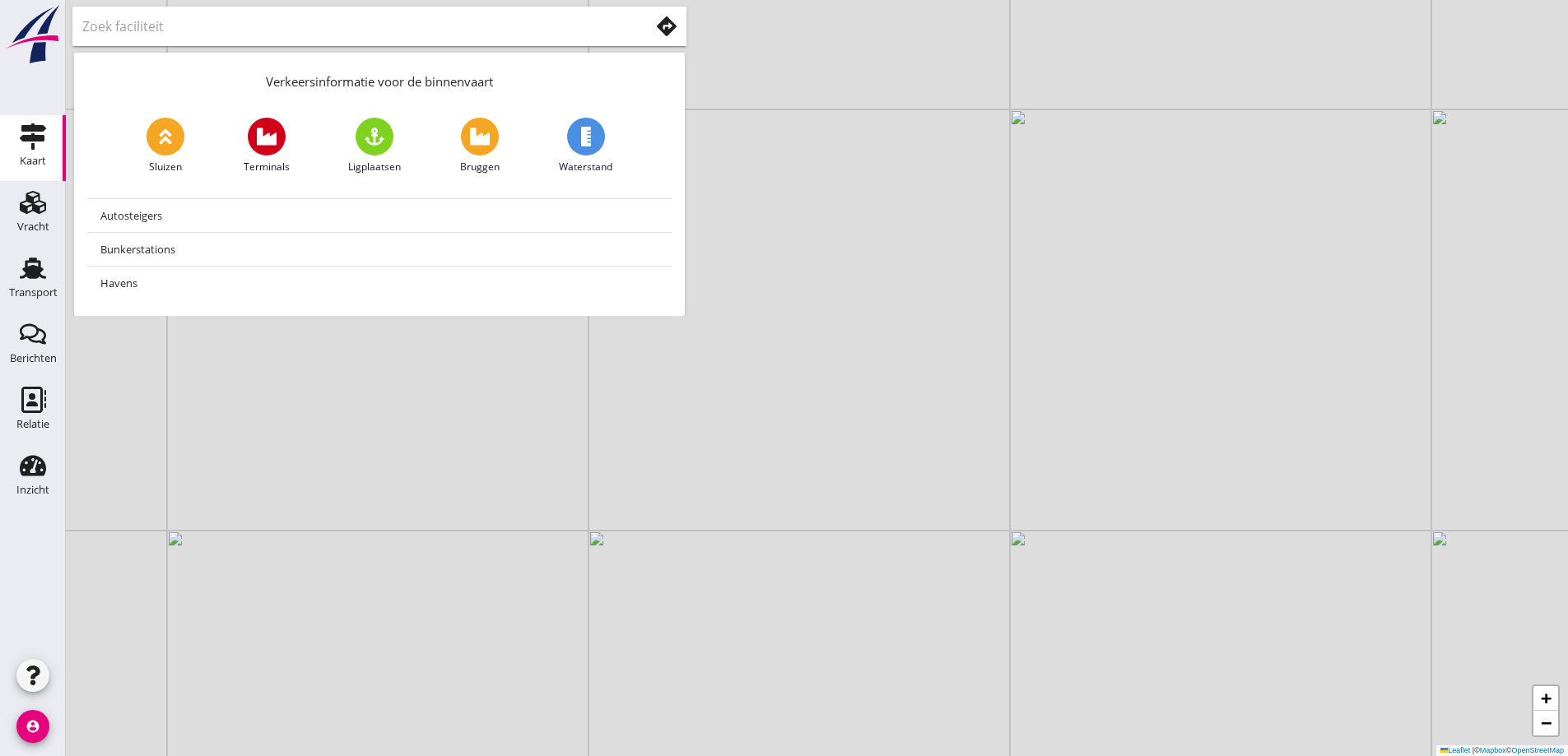
click at [42, 45] on img at bounding box center [32, 34] width 59 height 61
drag, startPoint x: 42, startPoint y: 270, endPoint x: 44, endPoint y: 233, distance: 37.1
click at [42, 268] on icon "Transport" at bounding box center [33, 268] width 26 height 26
click at [48, 136] on div "Kaart" at bounding box center [33, 136] width 40 height 26
drag, startPoint x: 575, startPoint y: 124, endPoint x: 579, endPoint y: 140, distance: 16.5
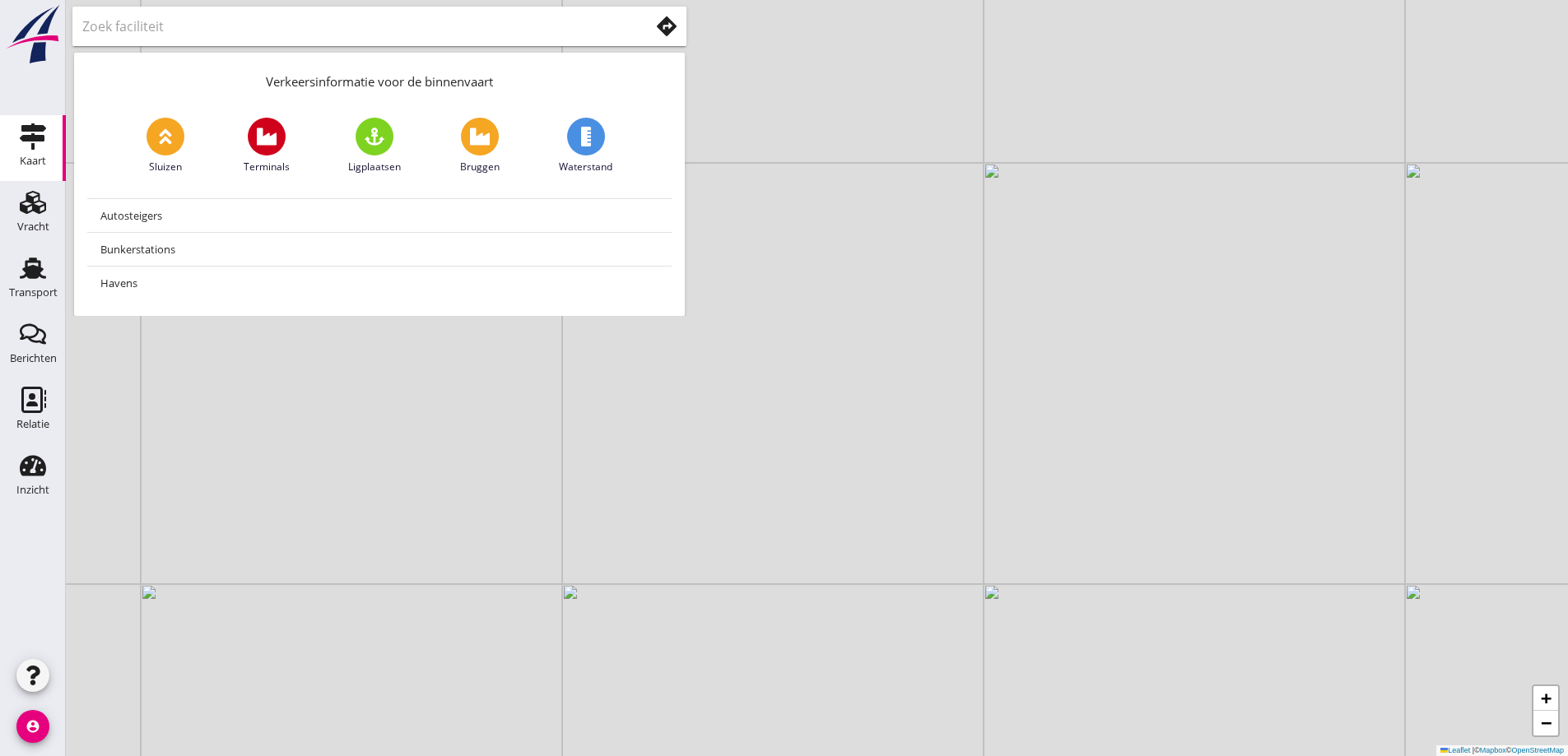
click at [576, 124] on span at bounding box center [586, 136] width 38 height 38
type input "Waterstanden"
drag, startPoint x: 654, startPoint y: 594, endPoint x: 639, endPoint y: 586, distance: 17.0
click at [653, 594] on div "+ − Leaflet | © Mapbox © OpenStreetMap" at bounding box center [817, 378] width 1502 height 756
drag, startPoint x: 736, startPoint y: 91, endPoint x: 915, endPoint y: 8, distance: 197.3
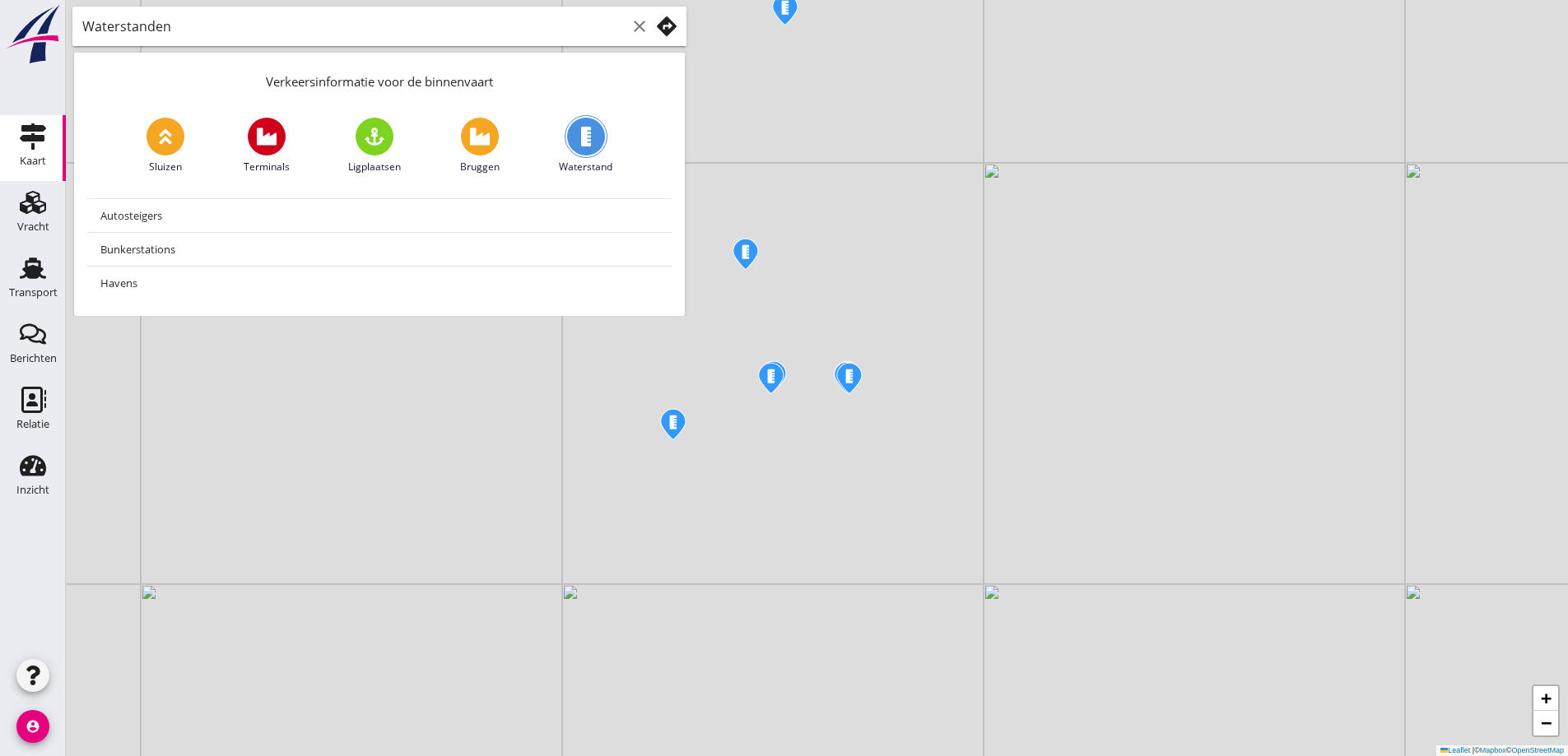
click at [741, 88] on div "+ − Leaflet | © Mapbox © OpenStreetMap" at bounding box center [817, 378] width 1502 height 756
click at [592, 471] on div "+ − Leaflet | © Mapbox © OpenStreetMap" at bounding box center [817, 378] width 1502 height 756
click at [27, 71] on div at bounding box center [33, 58] width 66 height 116
click at [47, 43] on img at bounding box center [32, 34] width 59 height 61
click at [903, 383] on div "+ − Leaflet | © Mapbox © OpenStreetMap" at bounding box center [817, 378] width 1502 height 756
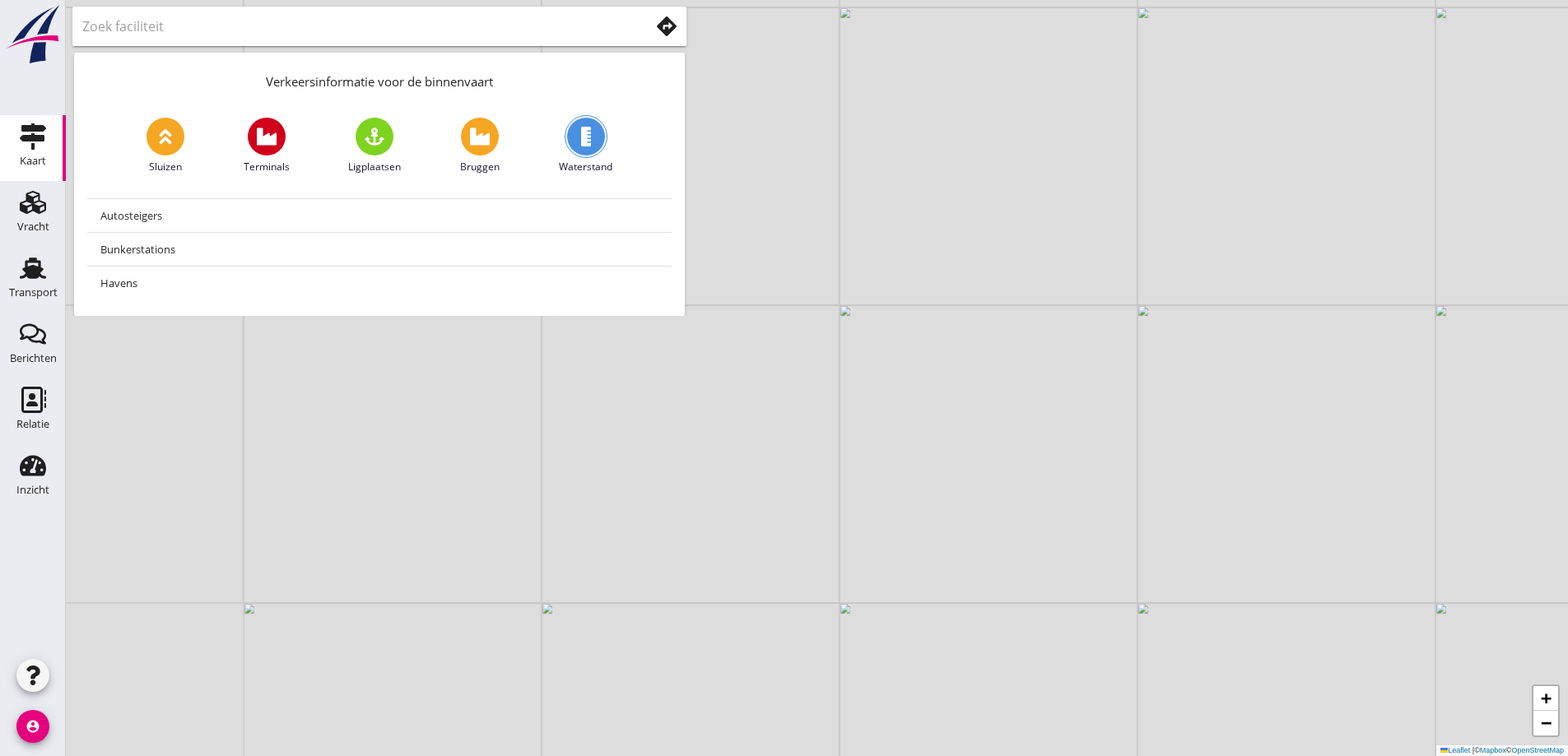
drag, startPoint x: 669, startPoint y: 381, endPoint x: 584, endPoint y: 382, distance: 85.0
click at [584, 382] on div "+ − Leaflet | © Mapbox © OpenStreetMap" at bounding box center [817, 378] width 1502 height 756
click at [579, 383] on div "+ − Leaflet | © Mapbox © OpenStreetMap" at bounding box center [817, 378] width 1502 height 756
click at [306, 27] on input "text" at bounding box center [355, 26] width 544 height 26
click at [881, 404] on div "+ − Leaflet | © Mapbox © OpenStreetMap" at bounding box center [817, 378] width 1502 height 756
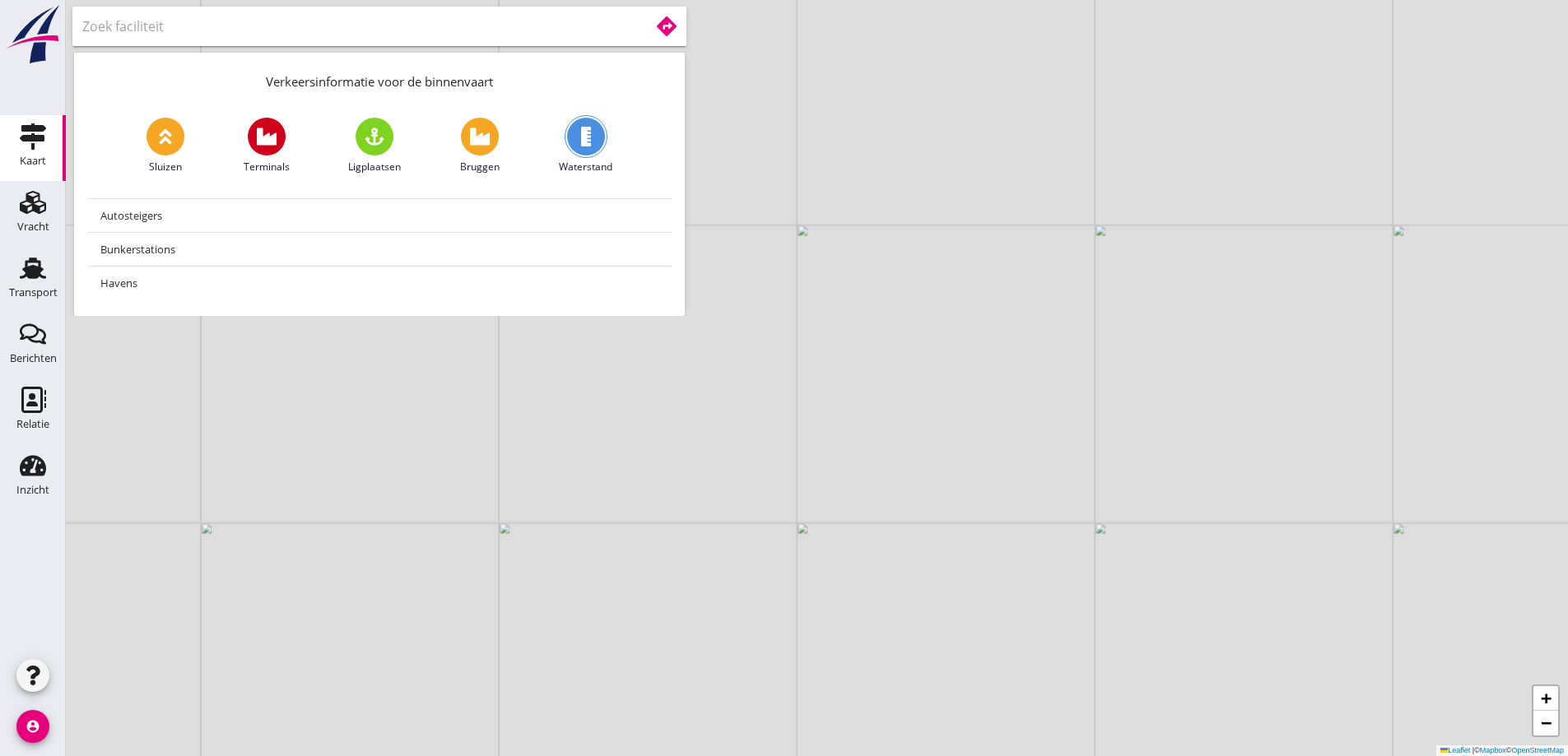
click at [437, 21] on input "text" at bounding box center [355, 26] width 544 height 26
click at [761, 268] on div "+ − Leaflet | © Mapbox © OpenStreetMap" at bounding box center [817, 378] width 1502 height 756
